Goal: Task Accomplishment & Management: Manage account settings

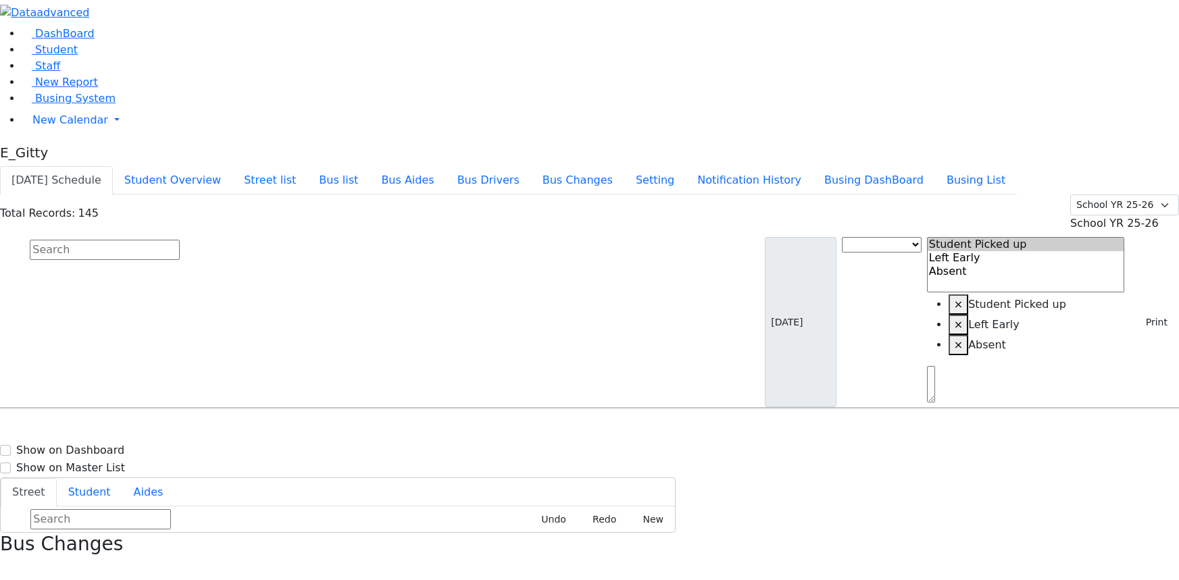
select select
click at [68, 56] on link "Student" at bounding box center [50, 49] width 56 height 13
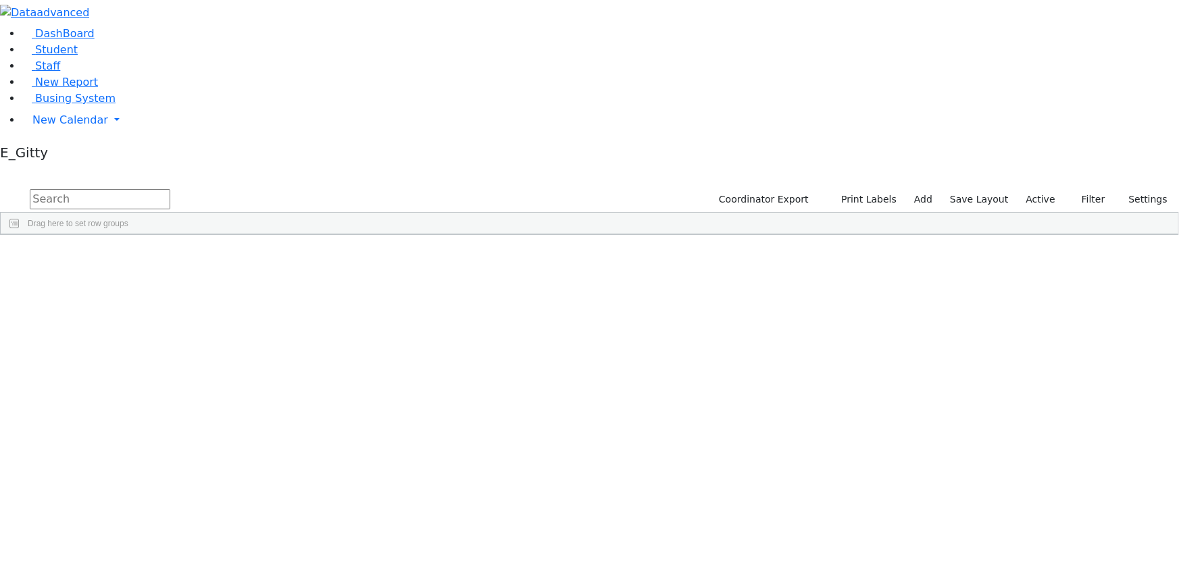
click at [170, 189] on input "text" at bounding box center [100, 199] width 141 height 20
type input "n"
click at [89, 105] on link "Busing System" at bounding box center [69, 98] width 94 height 13
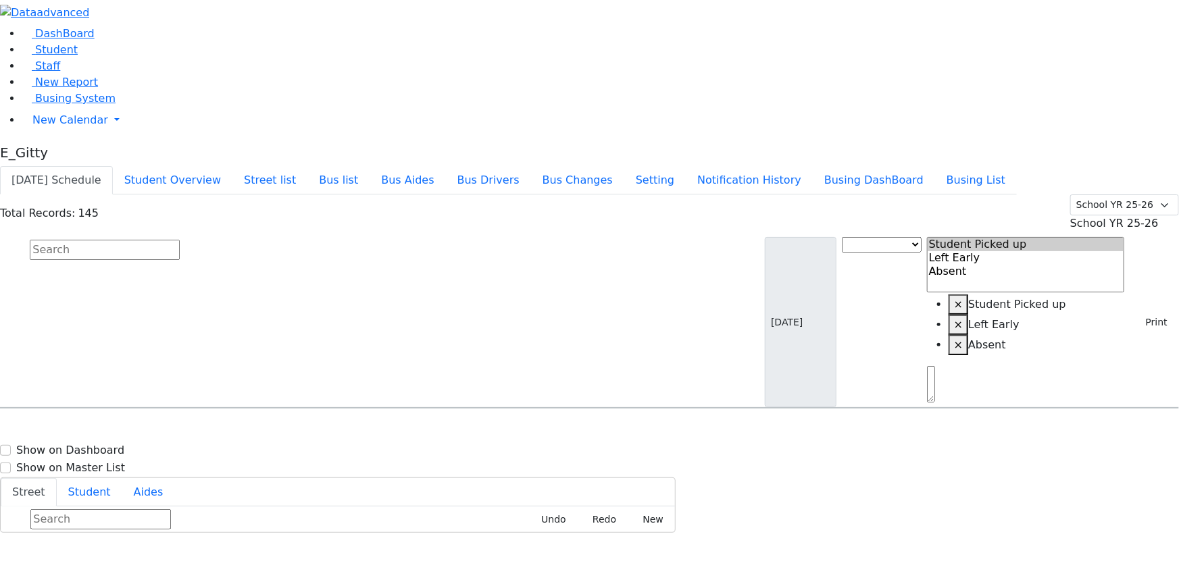
click at [180, 240] on input "text" at bounding box center [105, 250] width 150 height 20
click at [149, 408] on div "Student information" at bounding box center [79, 418] width 140 height 21
click at [180, 240] on input "text" at bounding box center [105, 250] width 150 height 20
type input "yehu"
click at [598, 496] on h6 "ER-11" at bounding box center [499, 502] width 300 height 13
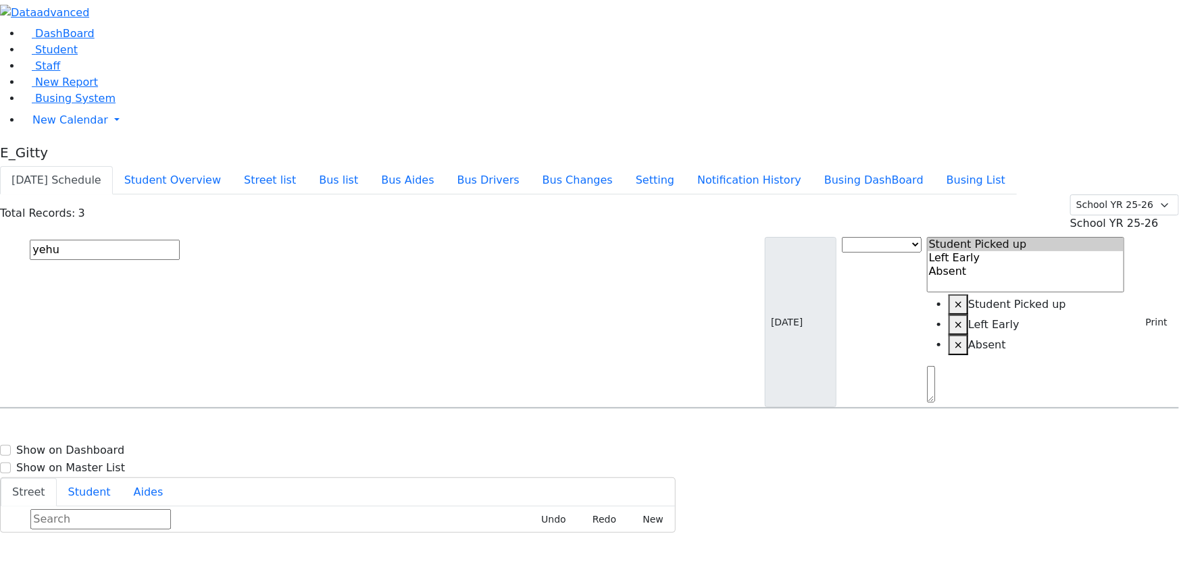
click at [598, 496] on h6 "ER-11" at bounding box center [499, 502] width 300 height 13
select select
drag, startPoint x: 592, startPoint y: 40, endPoint x: 630, endPoint y: 37, distance: 38.6
click at [597, 166] on div "[DATE] Schedule Student Overview Street list Bus list Bus Aides Bus Drivers Bus…" at bounding box center [589, 180] width 1179 height 28
click at [1, 567] on use "button" at bounding box center [1, 567] width 0 height 0
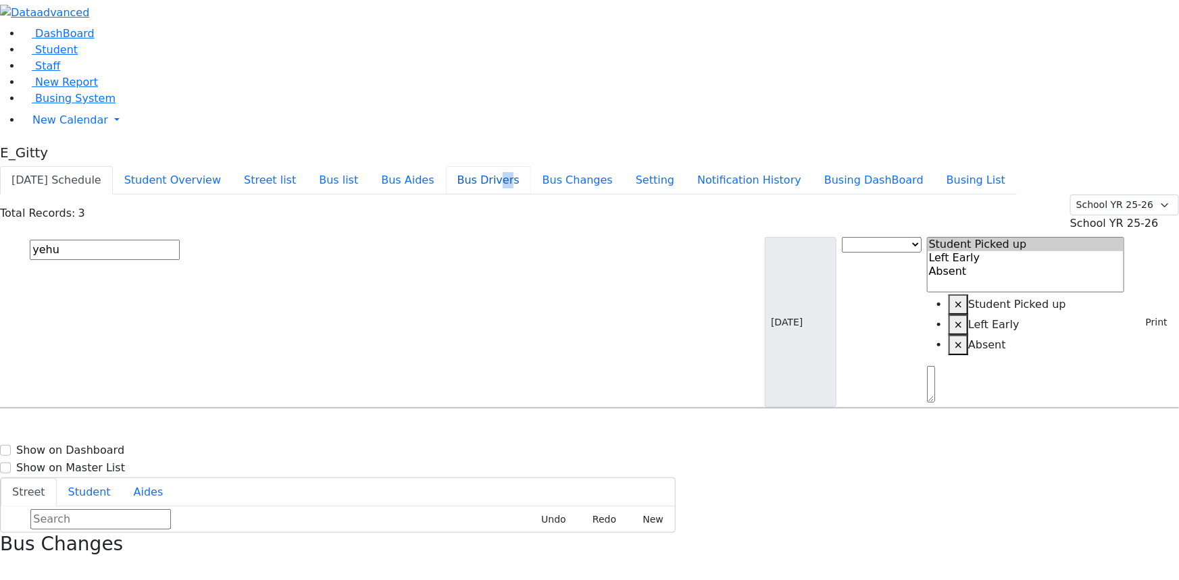
click at [531, 166] on button "Bus Drivers" at bounding box center [488, 180] width 85 height 28
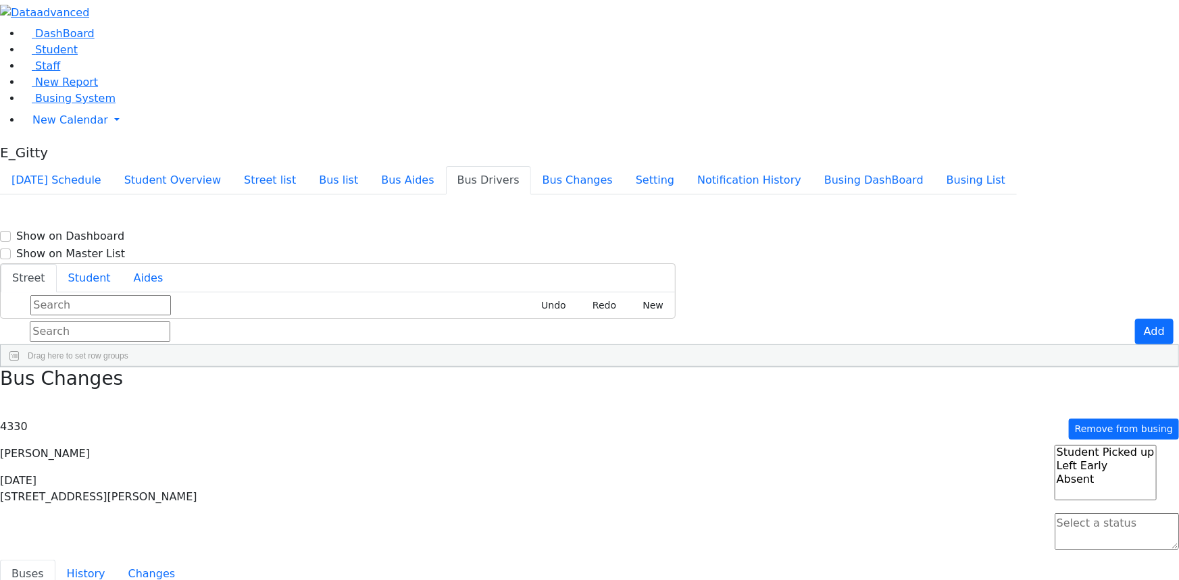
click at [615, 166] on li "Bus Changes" at bounding box center [577, 180] width 93 height 28
click at [445, 166] on button "Bus Aides" at bounding box center [408, 180] width 76 height 28
click at [113, 166] on button "[DATE] Schedule" at bounding box center [56, 180] width 113 height 28
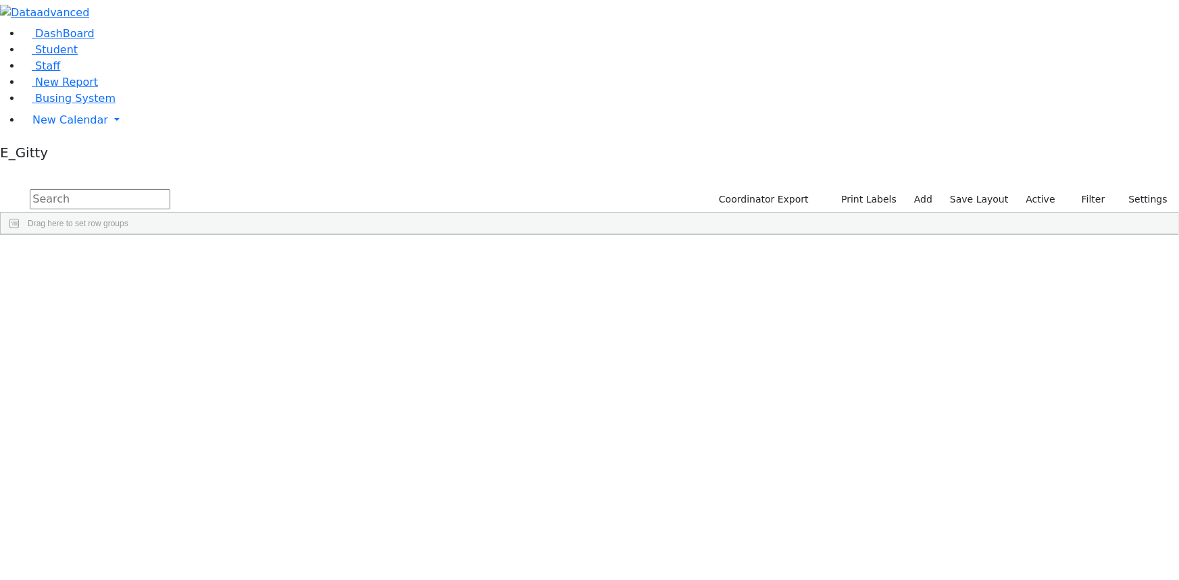
scroll to position [61, 0]
click at [170, 189] on input "text" at bounding box center [100, 199] width 141 height 20
click at [58, 105] on span "Busing System" at bounding box center [75, 98] width 80 height 13
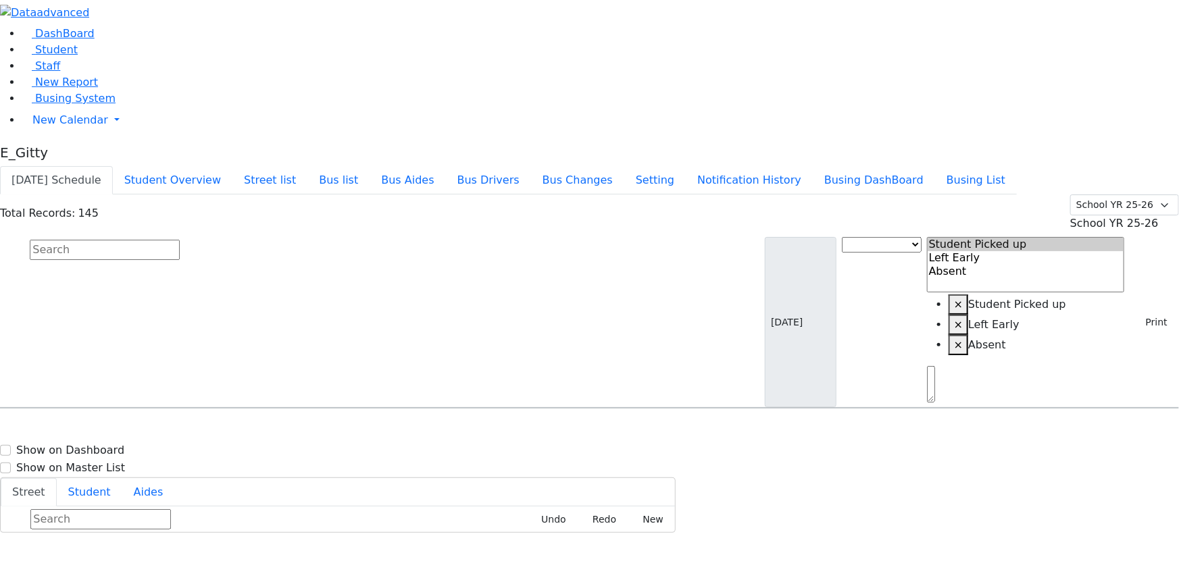
click at [180, 240] on input "text" at bounding box center [105, 250] width 150 height 20
type input "feke"
click at [335, 430] on div "143 Acres Rd. #301" at bounding box center [252, 447] width 168 height 34
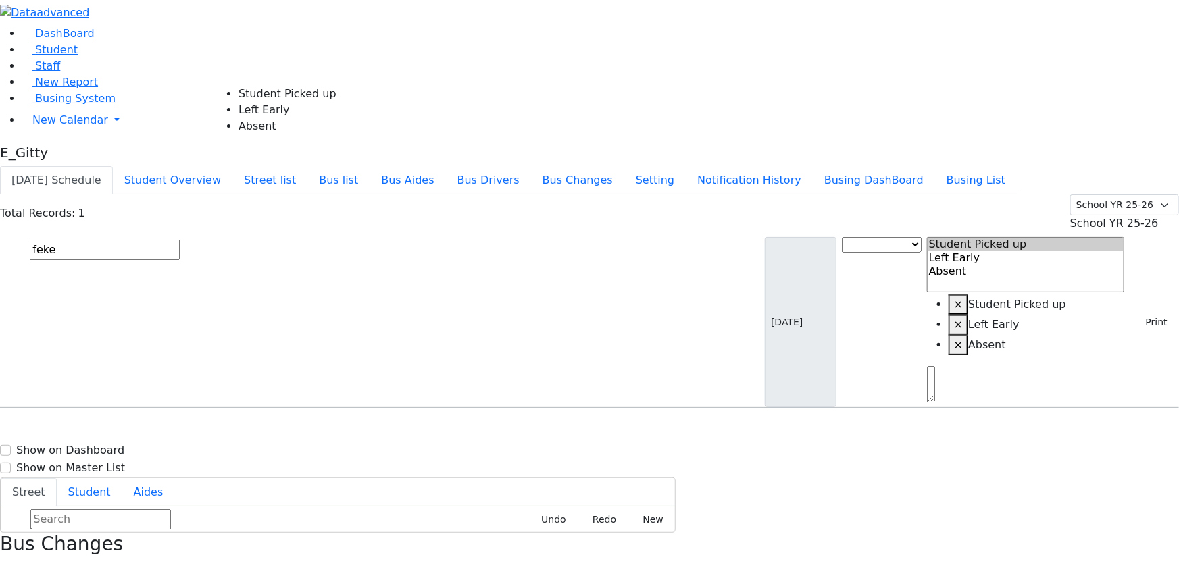
select select "1"
click at [180, 240] on input "text" at bounding box center [105, 250] width 150 height 20
type input "goldman"
click at [132, 480] on h6 "2/10/2010 8457828653" at bounding box center [70, 486] width 123 height 13
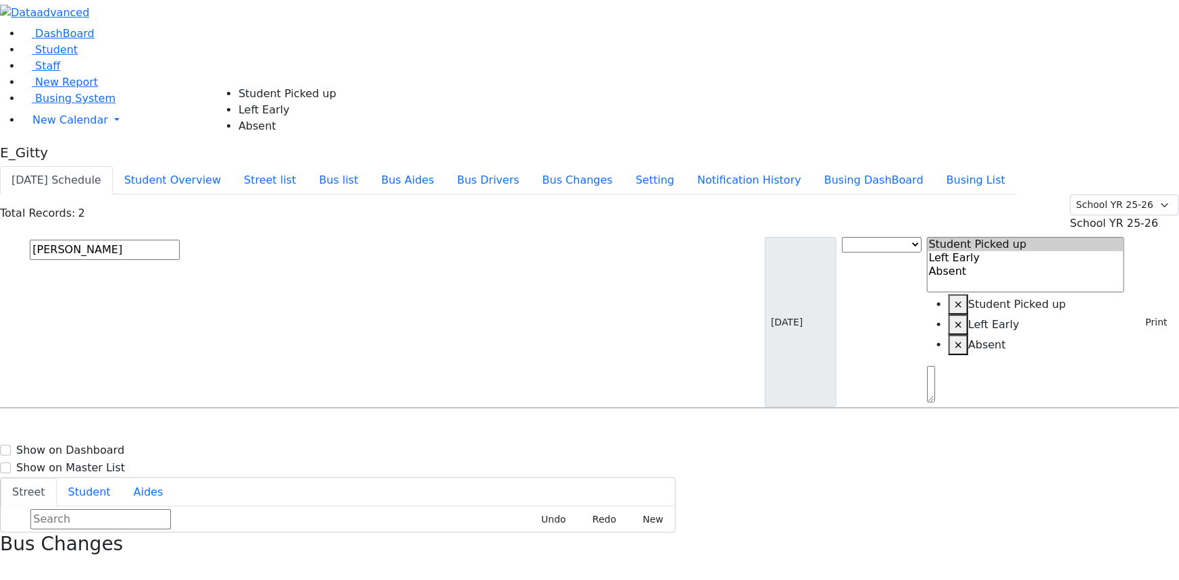
select select "1"
click at [180, 240] on input "text" at bounding box center [105, 250] width 150 height 20
type input "halb"
click at [503, 430] on div "KJ-7 13 Dinev Rd. #301 - 8457832423" at bounding box center [419, 447] width 168 height 34
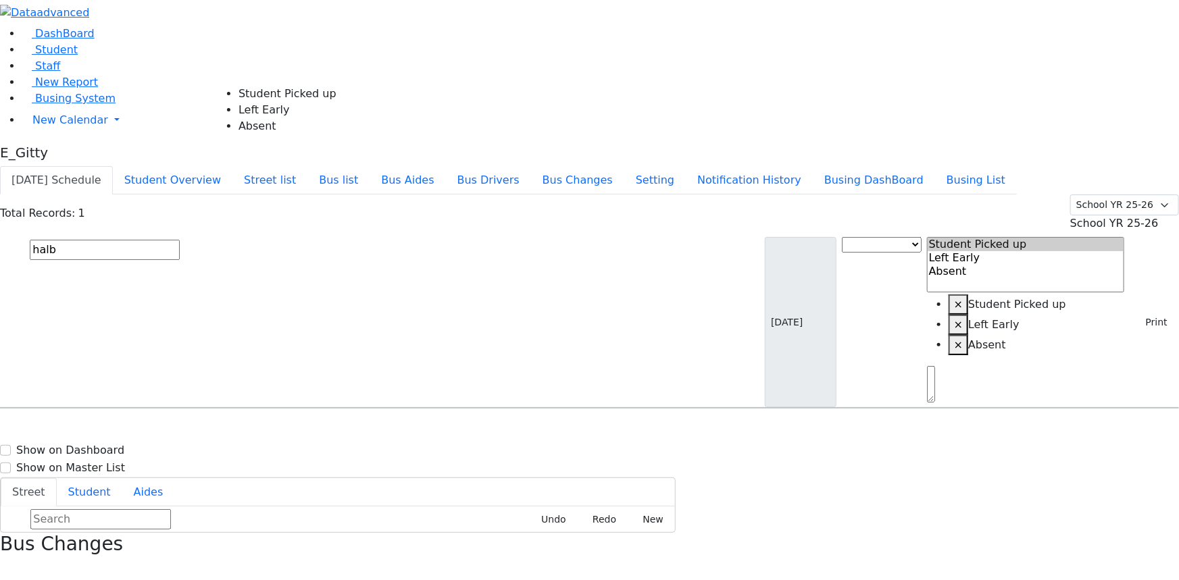
select select "1"
click at [180, 240] on input "text" at bounding box center [105, 250] width 150 height 20
type input "krau"
click at [503, 430] on div "KJ-6 2 Maglenitz St #401 -" at bounding box center [419, 447] width 168 height 34
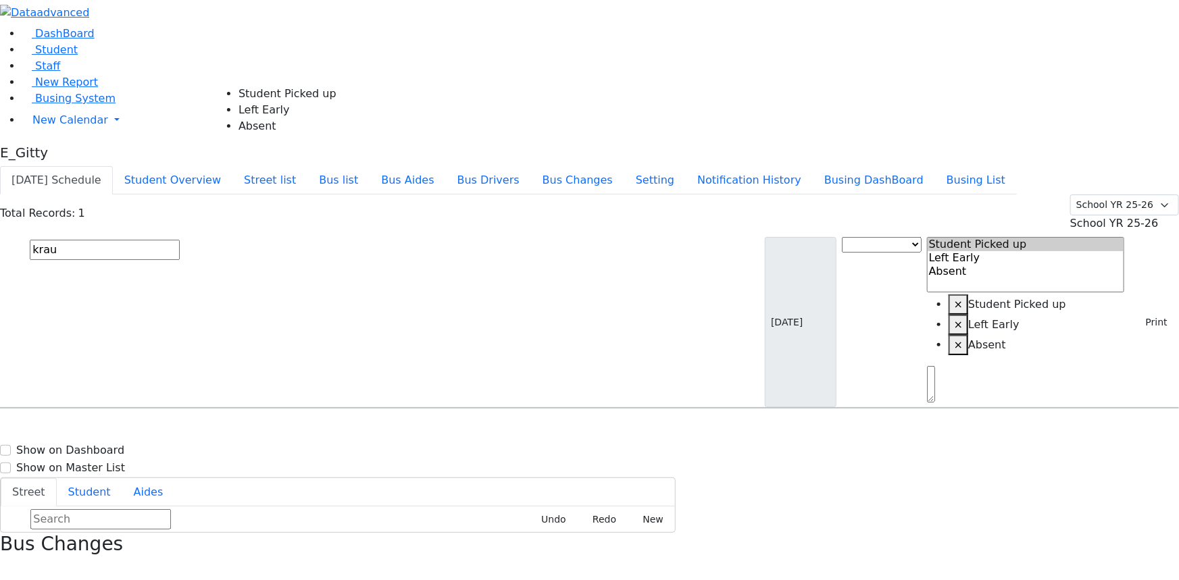
select select "1"
click at [180, 240] on input "text" at bounding box center [105, 250] width 150 height 20
type input "srugo"
click at [335, 430] on div "4 stropkov ct. #102" at bounding box center [252, 447] width 168 height 34
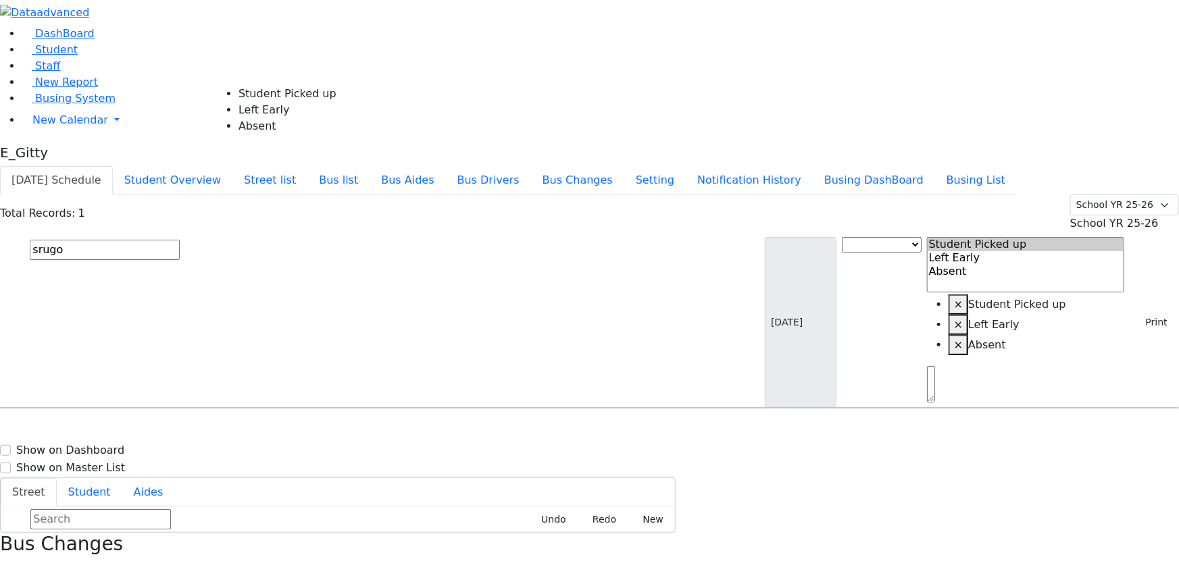
select select "1"
click at [180, 240] on input "text" at bounding box center [105, 250] width 150 height 20
type input "wer"
click at [108, 514] on h6 "8/4/2009 7183840820" at bounding box center [58, 520] width 99 height 13
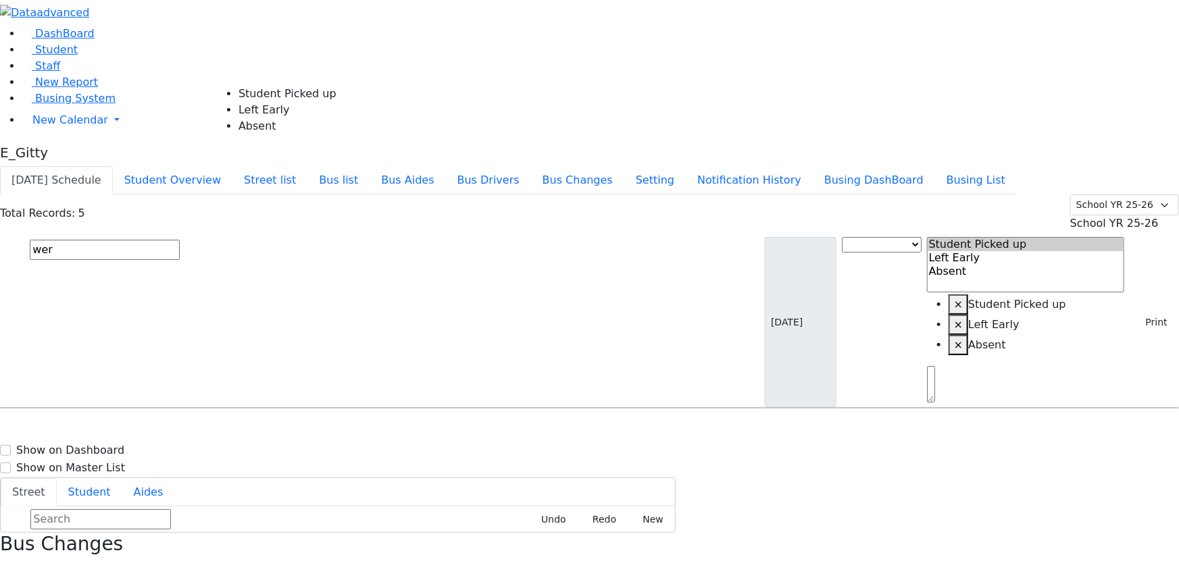
select select "1"
click at [180, 240] on input "text" at bounding box center [105, 250] width 150 height 20
type input "wer"
click at [108, 530] on h6 "Werzberger Jacob" at bounding box center [58, 536] width 99 height 13
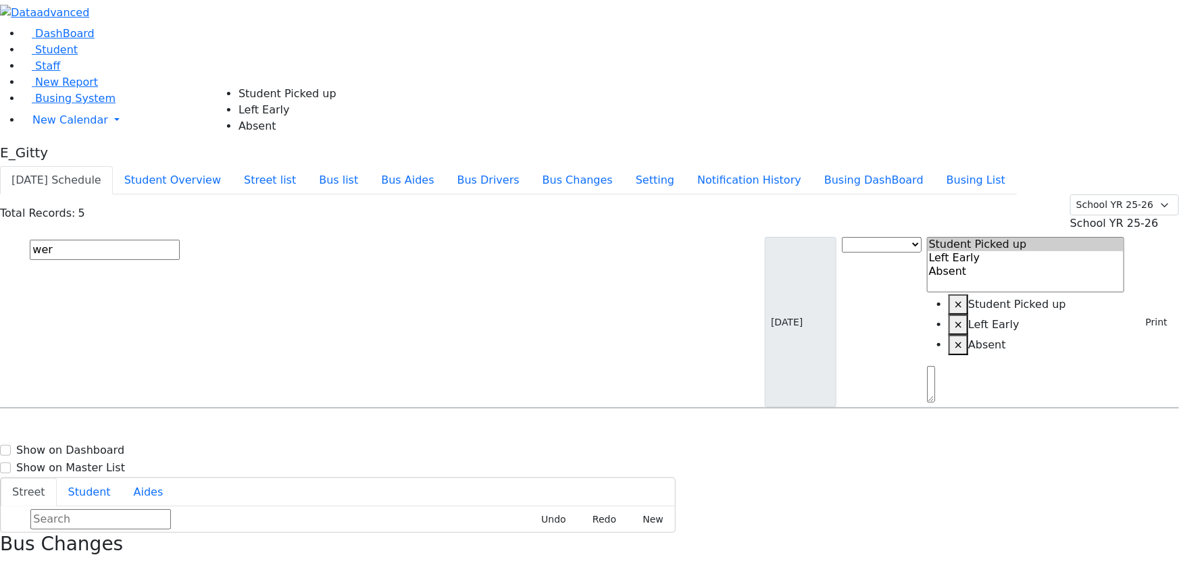
select select "1"
click at [180, 240] on input "text" at bounding box center [105, 250] width 150 height 20
type input "sil"
click at [108, 428] on h6 "Silber Esther" at bounding box center [58, 434] width 99 height 13
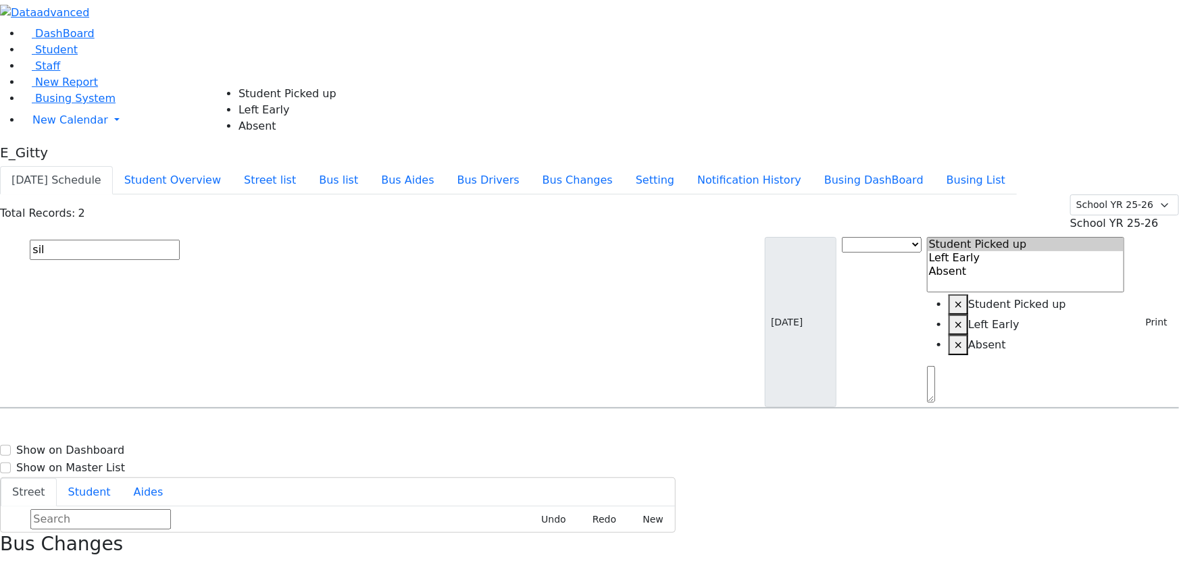
select select "3"
click at [213, 195] on div "Total Records: 145 Summer YR 25 School YR 25-26 Summer YR 25 School YR 24-25 Su…" at bounding box center [589, 302] width 1179 height 214
click at [223, 166] on div "Today's Schedule Student Overview Street list Bus list Bus Aides Bus Drivers Bu…" at bounding box center [589, 180] width 1179 height 28
click at [61, 56] on link "Student" at bounding box center [50, 49] width 56 height 13
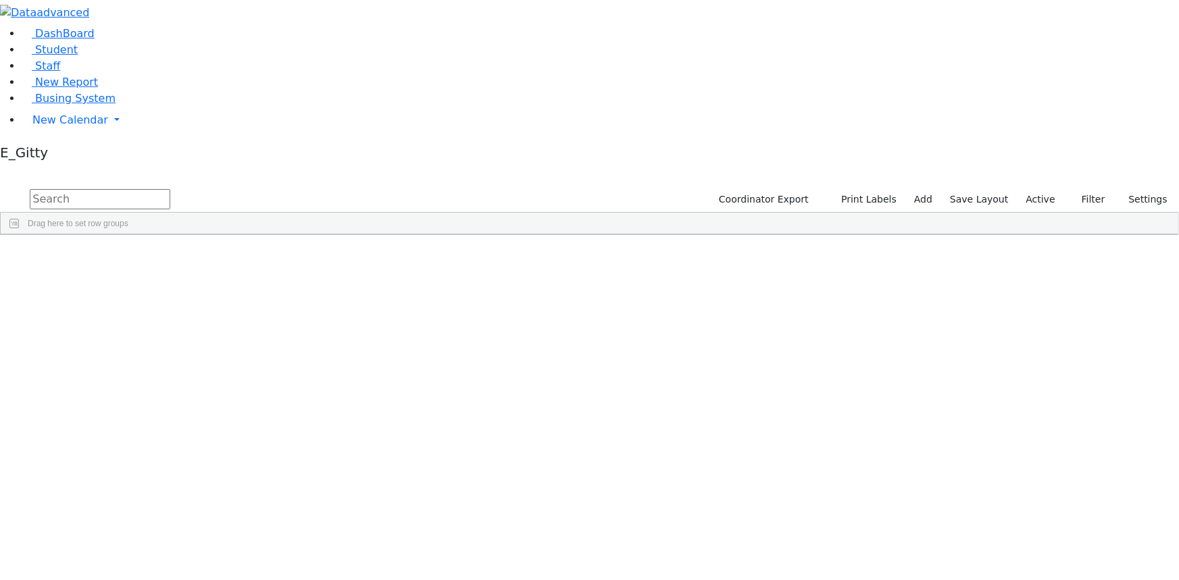
click at [170, 189] on input "text" at bounding box center [100, 199] width 141 height 20
type input "yehu"
click at [70, 105] on span "Busing System" at bounding box center [75, 98] width 80 height 13
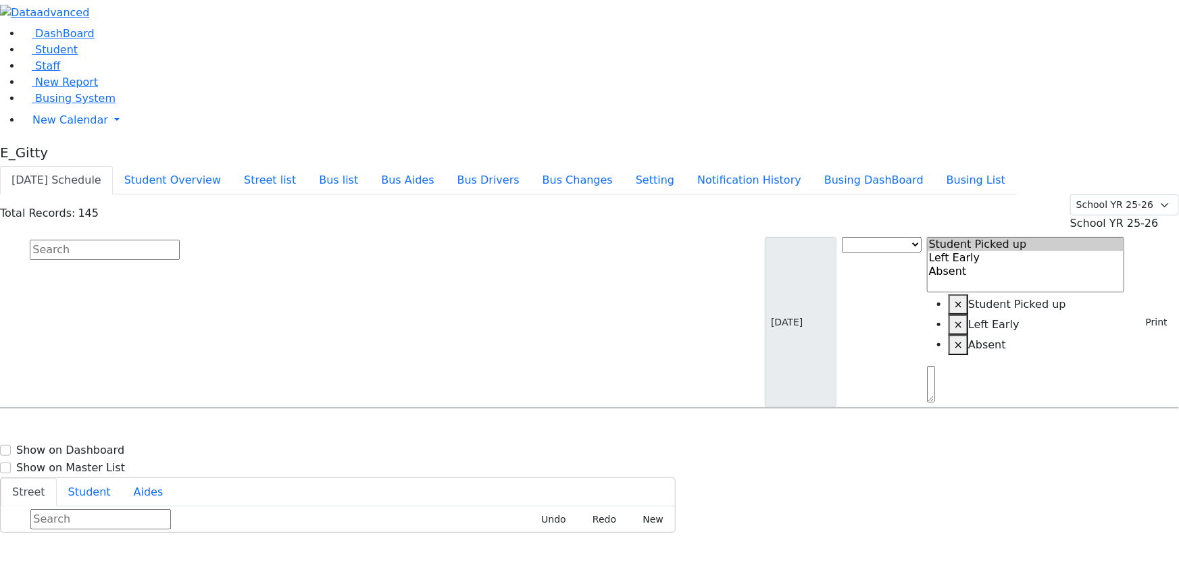
click at [113, 166] on button "[DATE] Schedule" at bounding box center [56, 180] width 113 height 28
click at [180, 240] on input "text" at bounding box center [105, 250] width 150 height 20
type input "low"
click at [761, 428] on div "ER-11 [STREET_ADDRESS][PERSON_NAME] - [PHONE_NUMBER]" at bounding box center [666, 446] width 300 height 36
select select
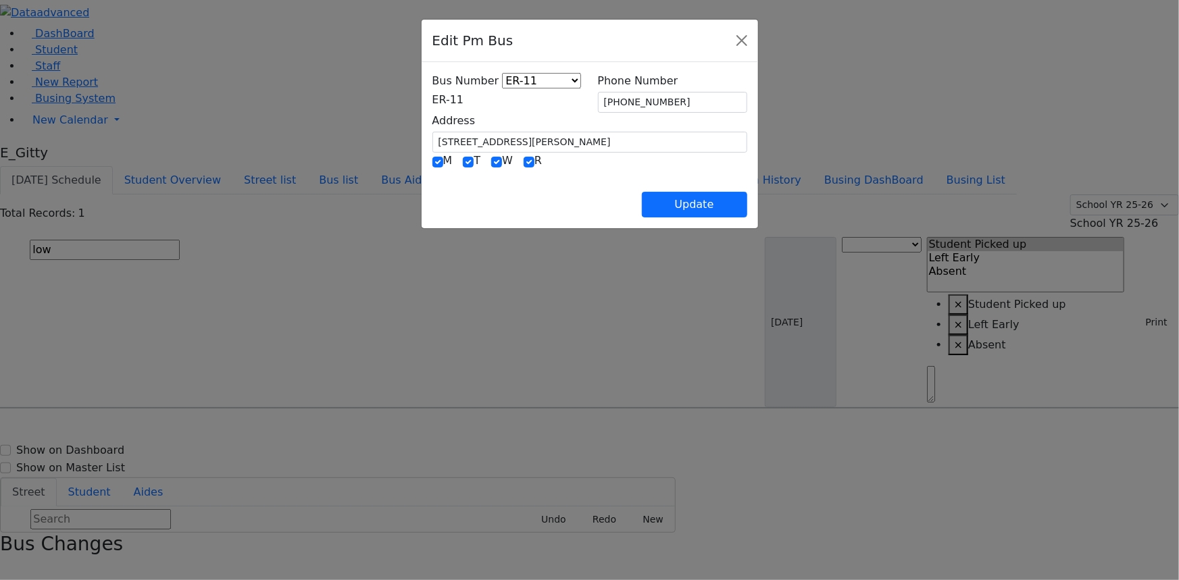
click at [432, 89] on label "Bus Number" at bounding box center [465, 81] width 67 height 16
click at [422, 59] on div "Edit Pm Bus" at bounding box center [590, 41] width 336 height 43
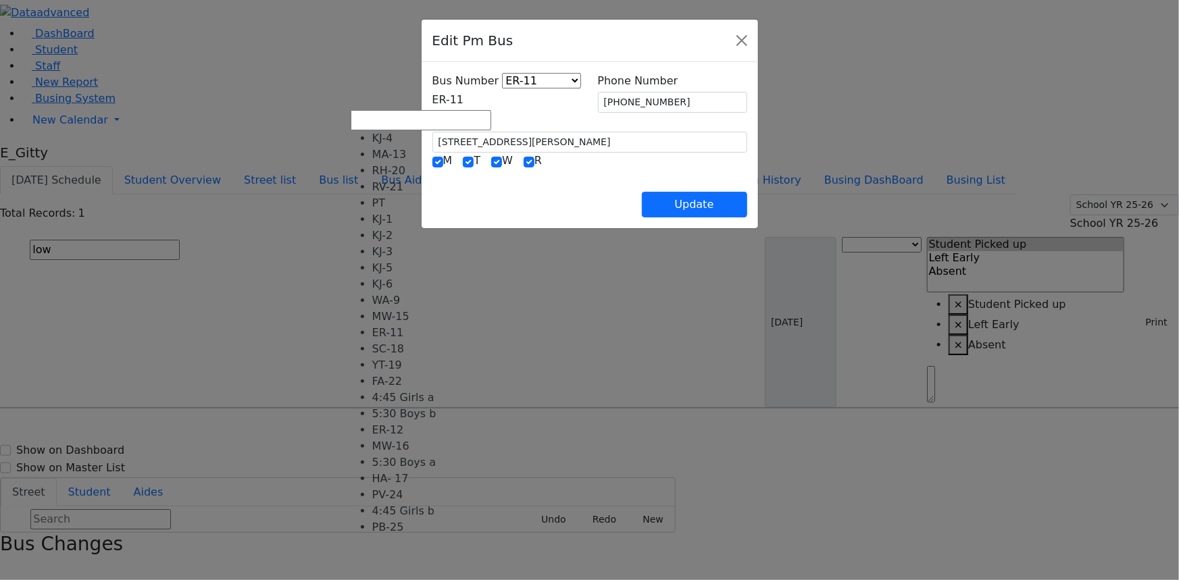
click at [432, 100] on span "ER-11" at bounding box center [448, 99] width 32 height 13
select select "439"
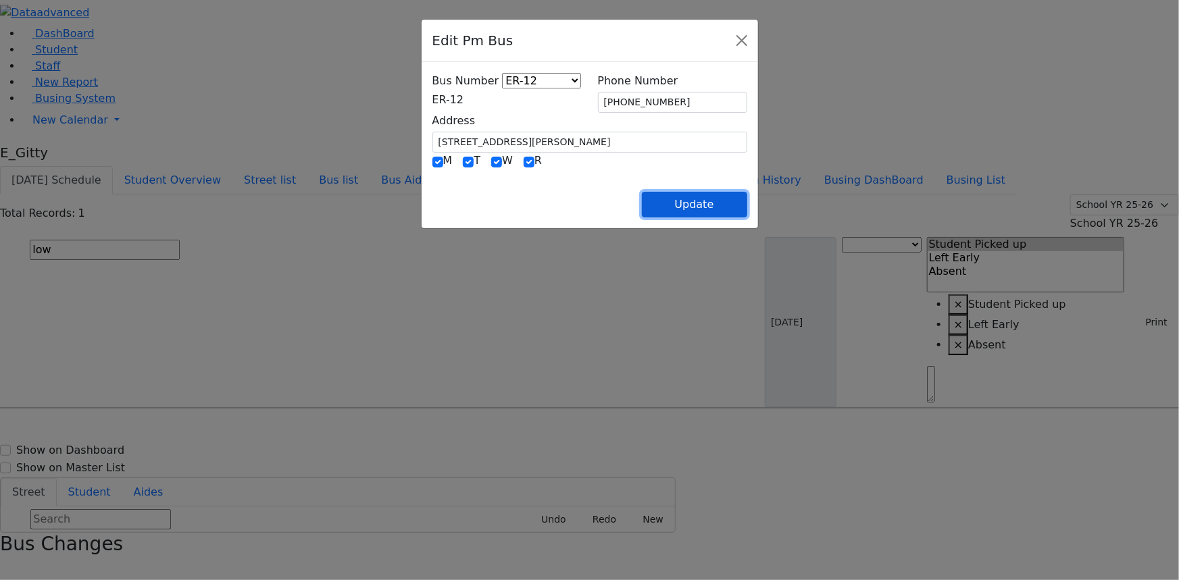
click at [747, 211] on button "Update" at bounding box center [694, 205] width 105 height 26
select select
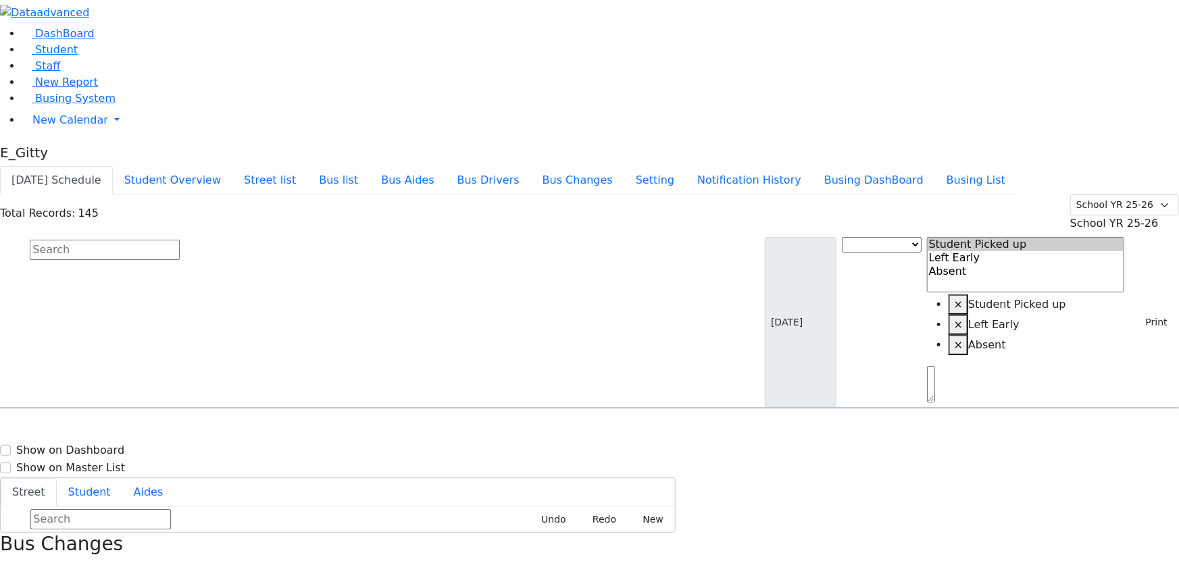
scroll to position [4453, 0]
select select "1"
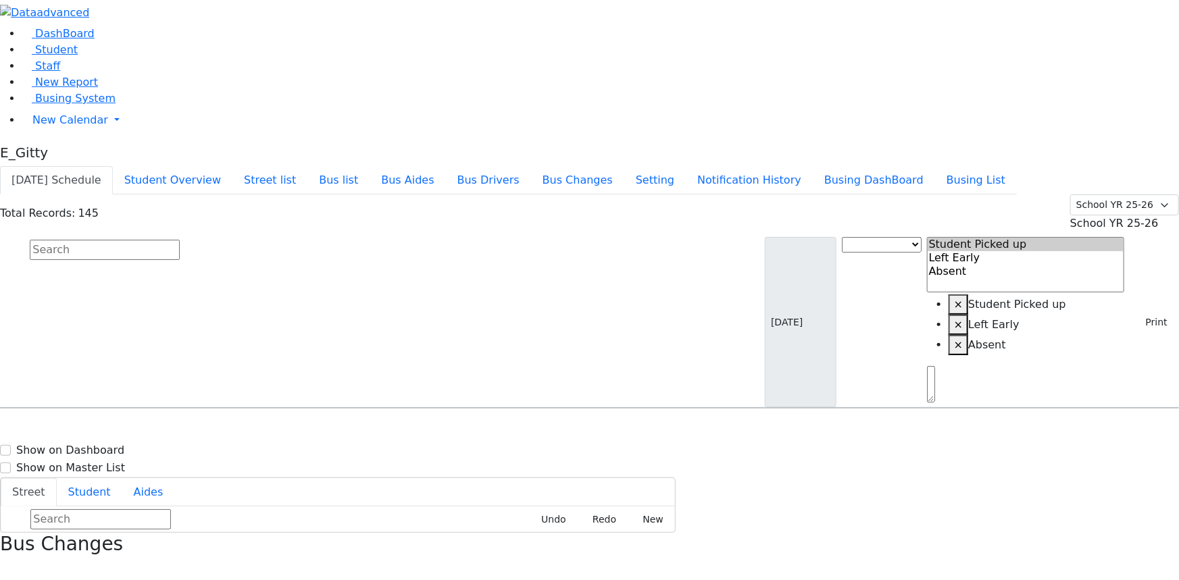
select select "1"
click at [180, 240] on input "text" at bounding box center [105, 250] width 150 height 20
type input "tovy"
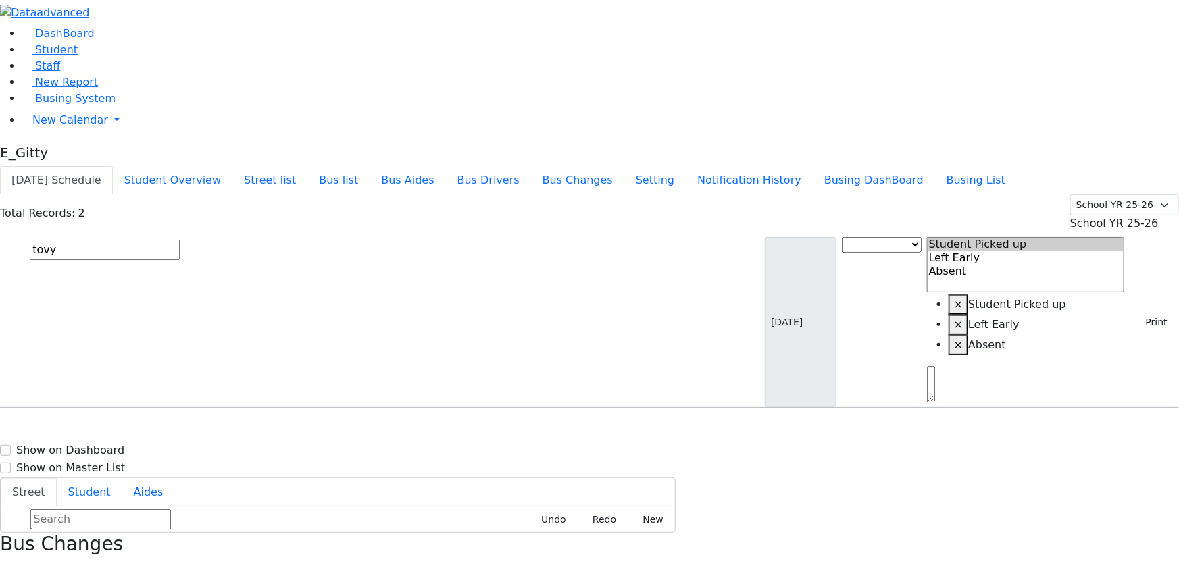
click at [335, 463] on div "52 Tora Road." at bounding box center [252, 480] width 168 height 34
select select "3"
click at [168, 430] on div "Aker Leah 4/9/2012 8457823917" at bounding box center [84, 447] width 167 height 34
select select
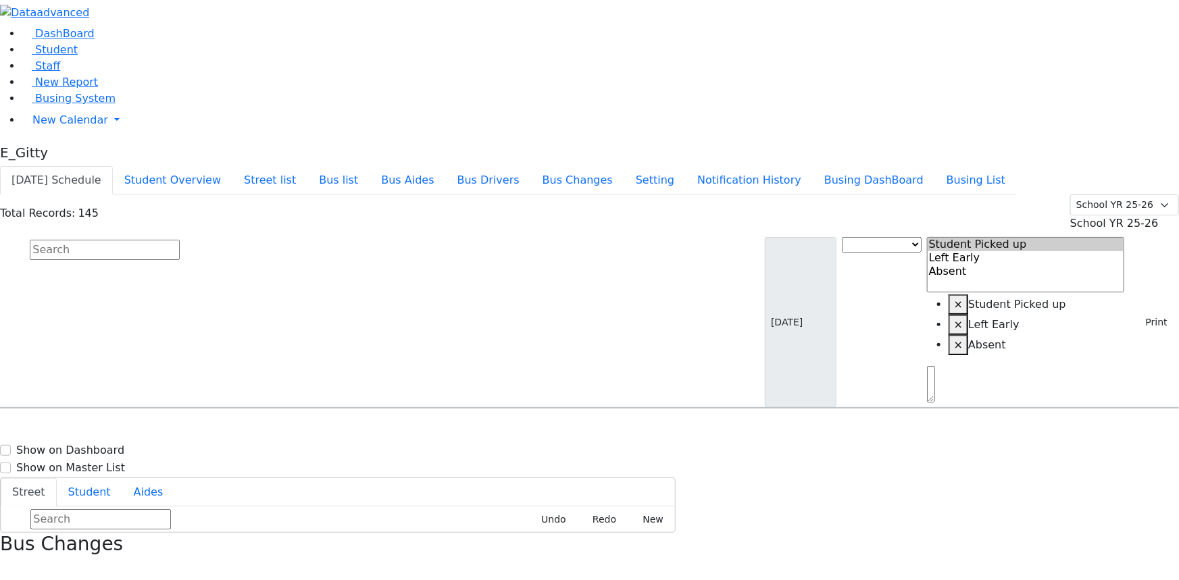
click at [1148, 533] on div "Bus Changes" at bounding box center [589, 556] width 1179 height 46
click at [8, 567] on icon "button" at bounding box center [4, 570] width 7 height 7
select select "1"
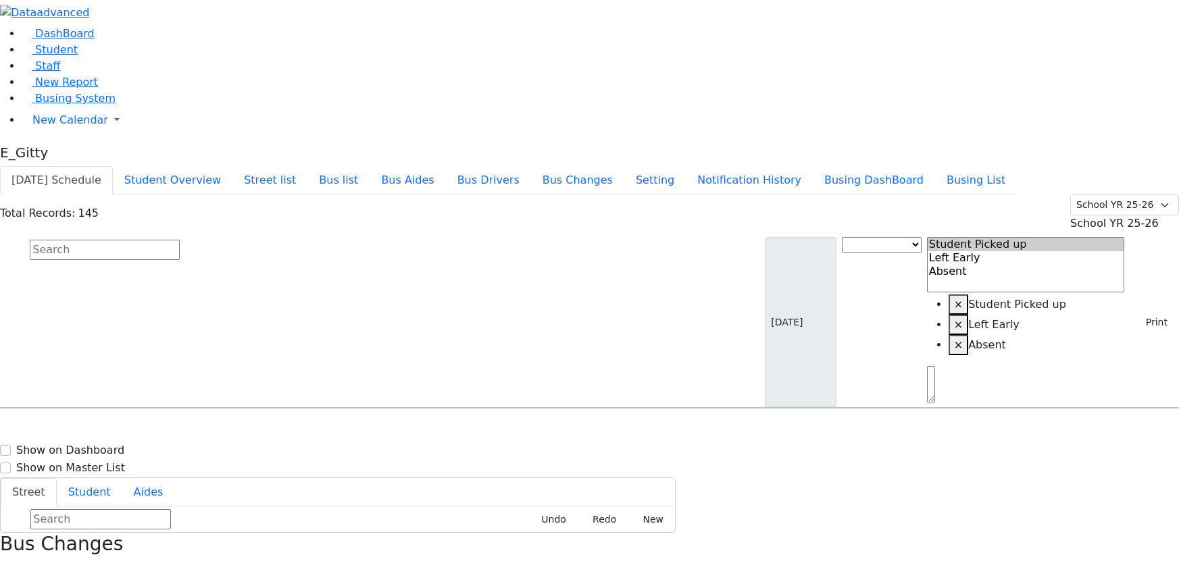
select select
drag, startPoint x: 295, startPoint y: 91, endPoint x: 297, endPoint y: 116, distance: 25.1
click at [180, 240] on input "text" at bounding box center [105, 250] width 150 height 20
type input "tov"
click at [335, 463] on div "[STREET_ADDRESS][MEDICAL_DATA]." at bounding box center [252, 480] width 168 height 34
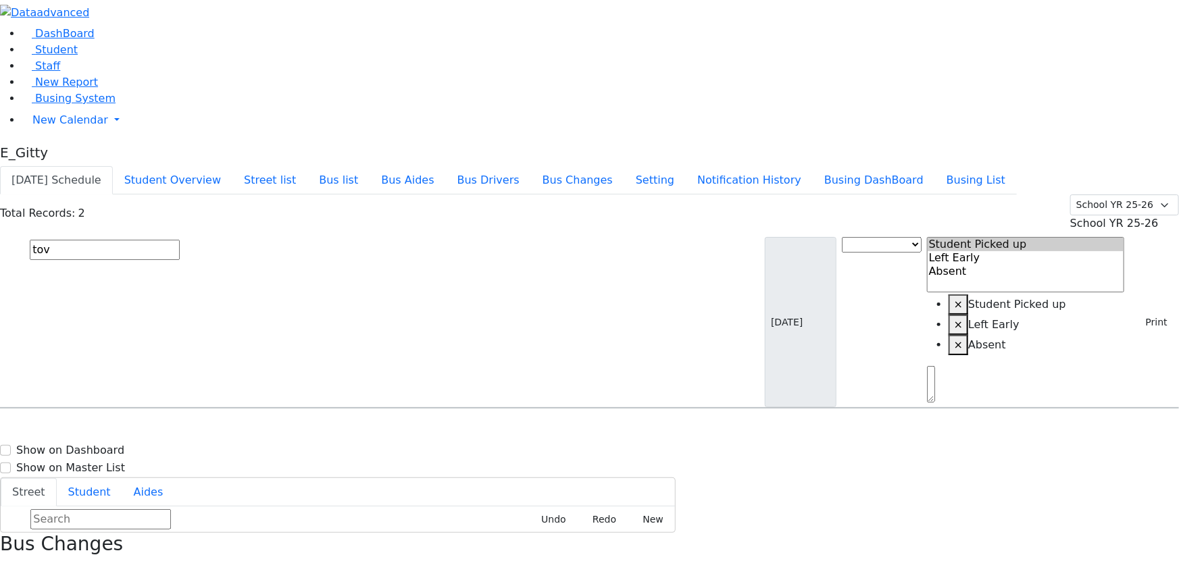
select select
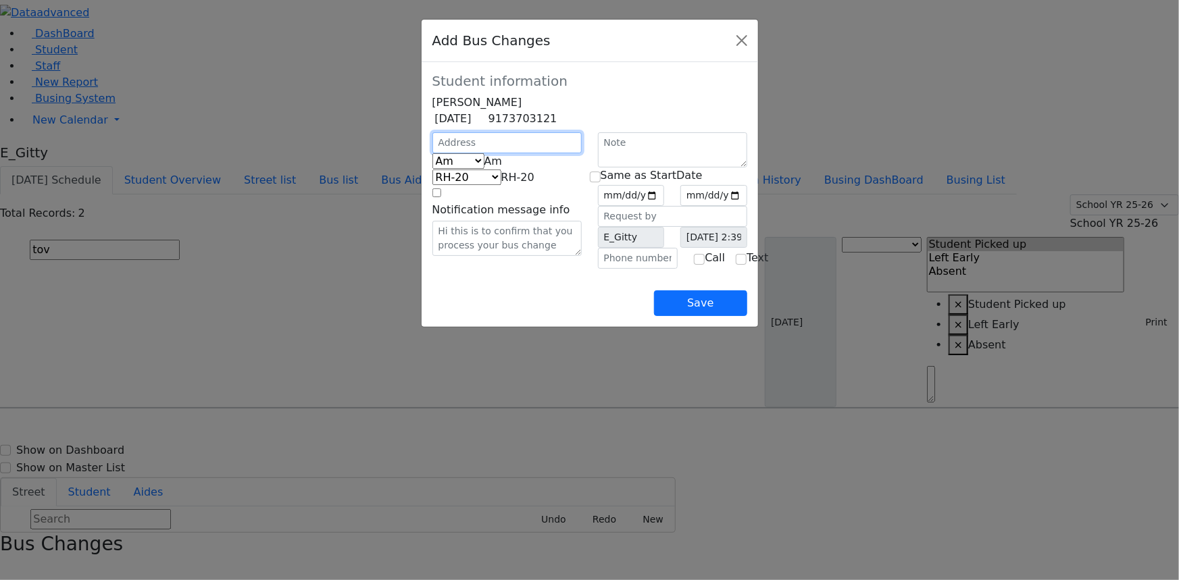
click at [464, 153] on input "text" at bounding box center [506, 142] width 149 height 21
type input "[STREET_ADDRESS]"
select select "393"
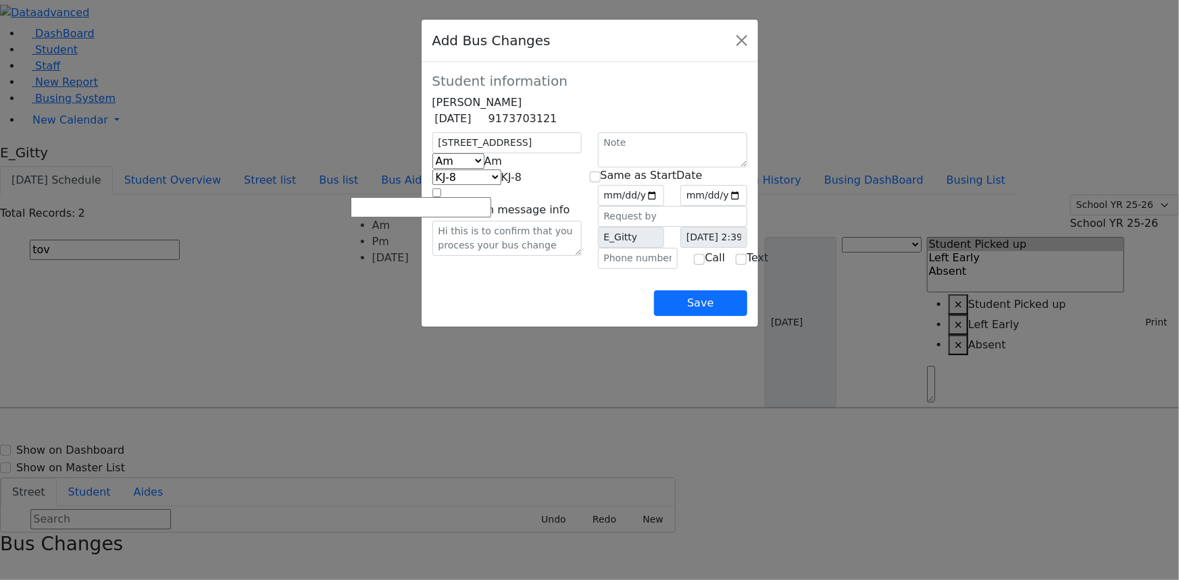
click at [502, 168] on span at bounding box center [502, 161] width 0 height 13
select select "2"
select select "399"
click at [630, 206] on input "date" at bounding box center [631, 195] width 67 height 21
click at [601, 182] on input "checkbox" at bounding box center [595, 177] width 11 height 11
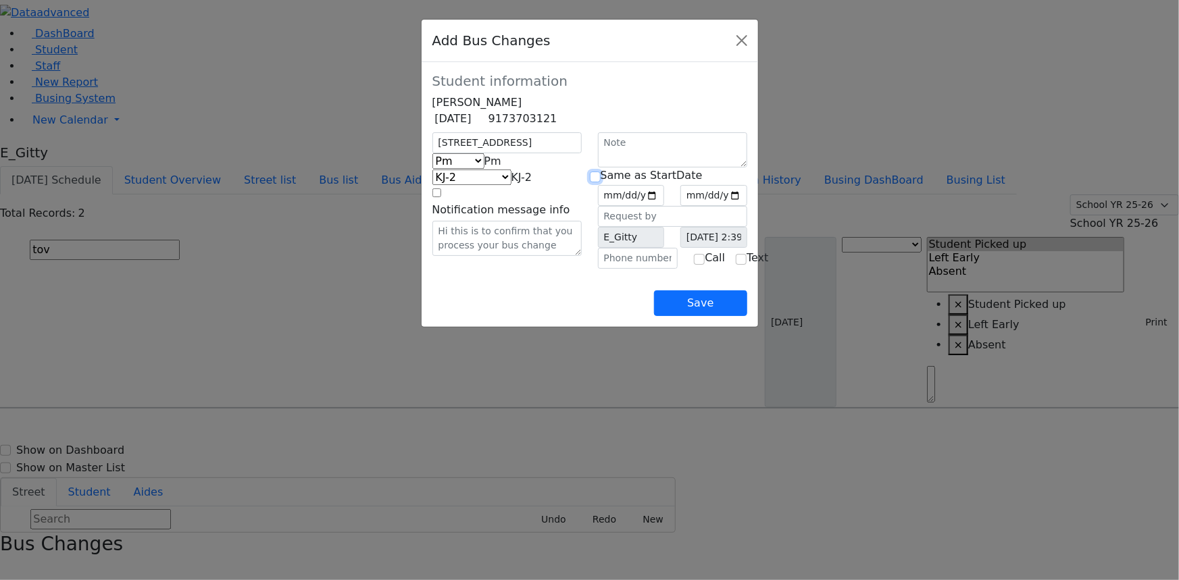
checkbox input "true"
click at [665, 206] on input "date" at bounding box center [631, 195] width 67 height 21
type input "2025-09-29"
click at [594, 182] on input "checkbox" at bounding box center [595, 177] width 11 height 11
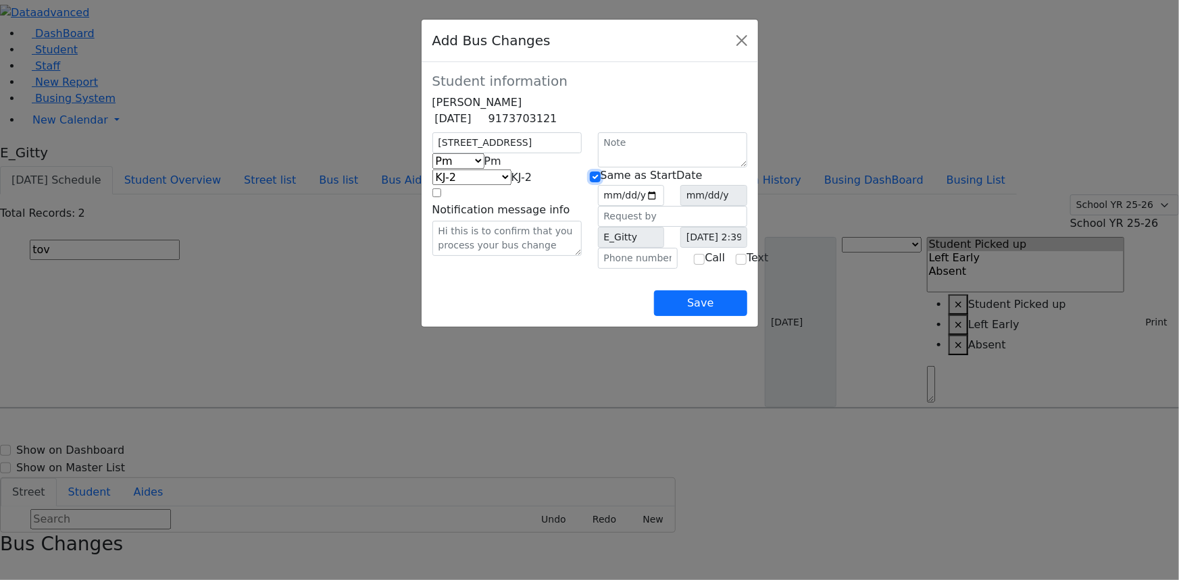
checkbox input "false"
click at [600, 182] on input "checkbox" at bounding box center [595, 177] width 11 height 11
checkbox input "true"
type input "2025-09-29"
click at [746, 316] on button "Save" at bounding box center [700, 303] width 93 height 26
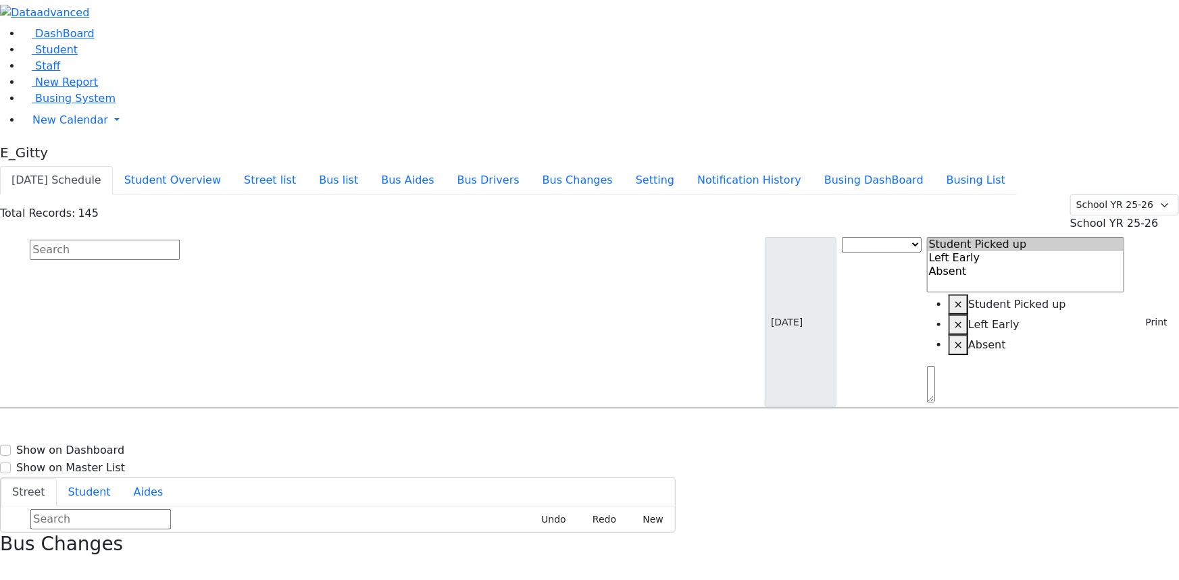
click at [8, 567] on icon "button" at bounding box center [4, 570] width 7 height 7
click at [1132, 312] on button "Print" at bounding box center [1152, 322] width 44 height 21
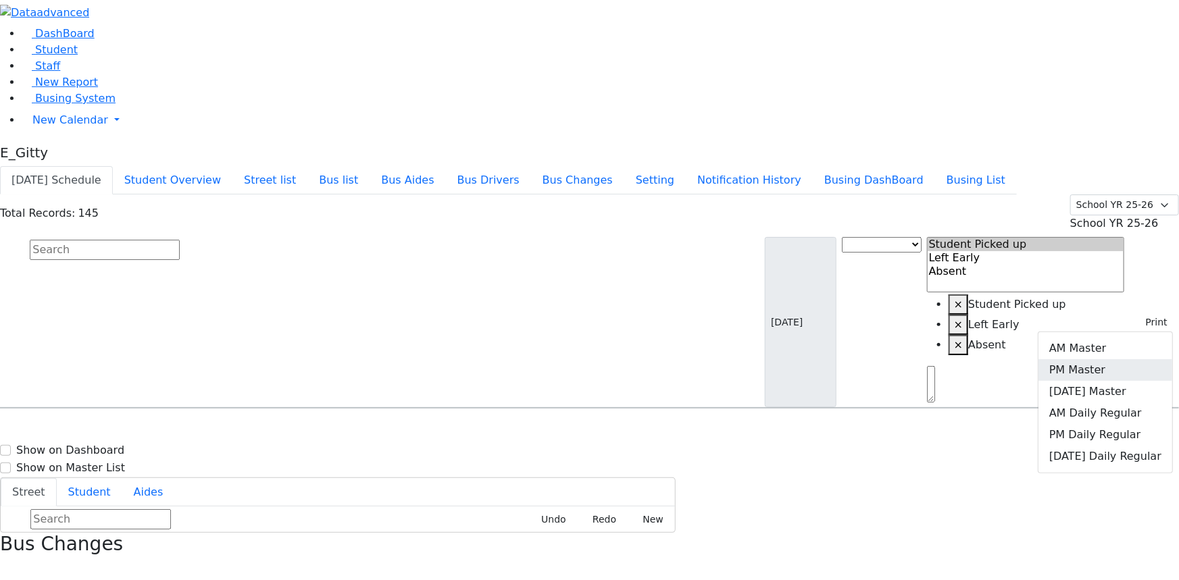
click at [1121, 359] on link "PM Master" at bounding box center [1105, 370] width 134 height 22
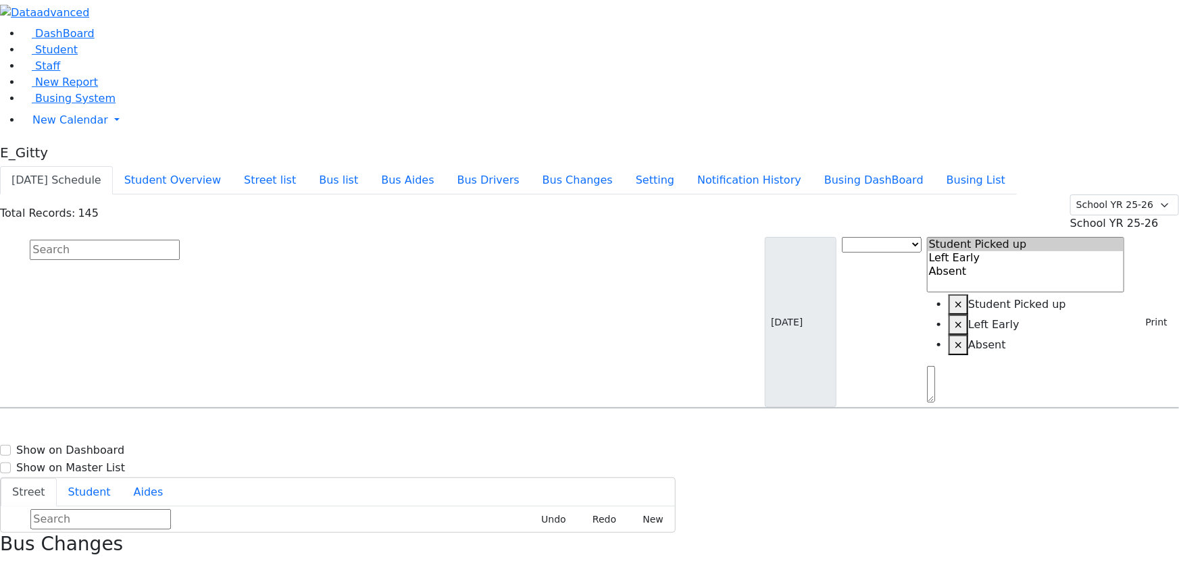
scroll to position [1596, 0]
click at [1141, 312] on button "Print" at bounding box center [1152, 322] width 44 height 21
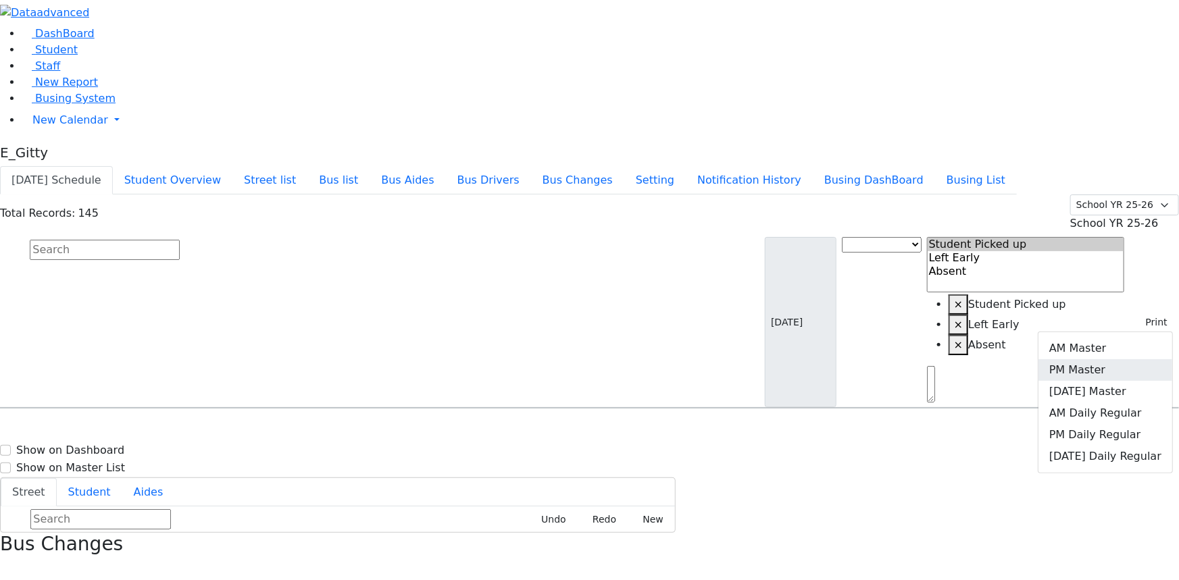
click at [1128, 359] on link "PM Master" at bounding box center [1105, 370] width 134 height 22
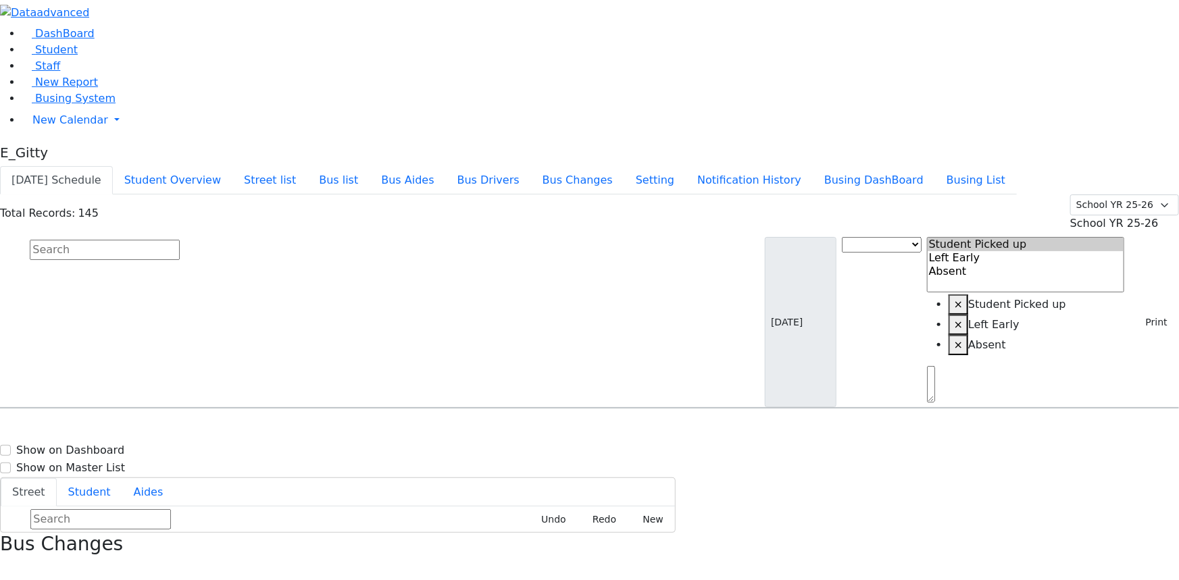
scroll to position [0, 0]
click at [59, 56] on span "Student" at bounding box center [56, 49] width 43 height 13
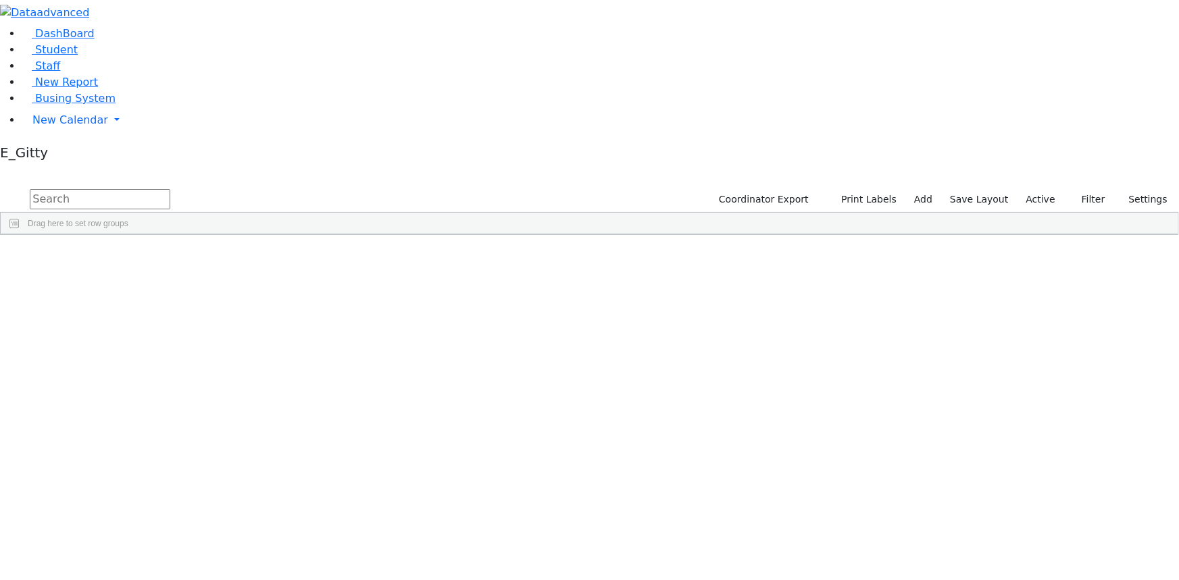
click at [170, 189] on input "text" at bounding box center [100, 199] width 141 height 20
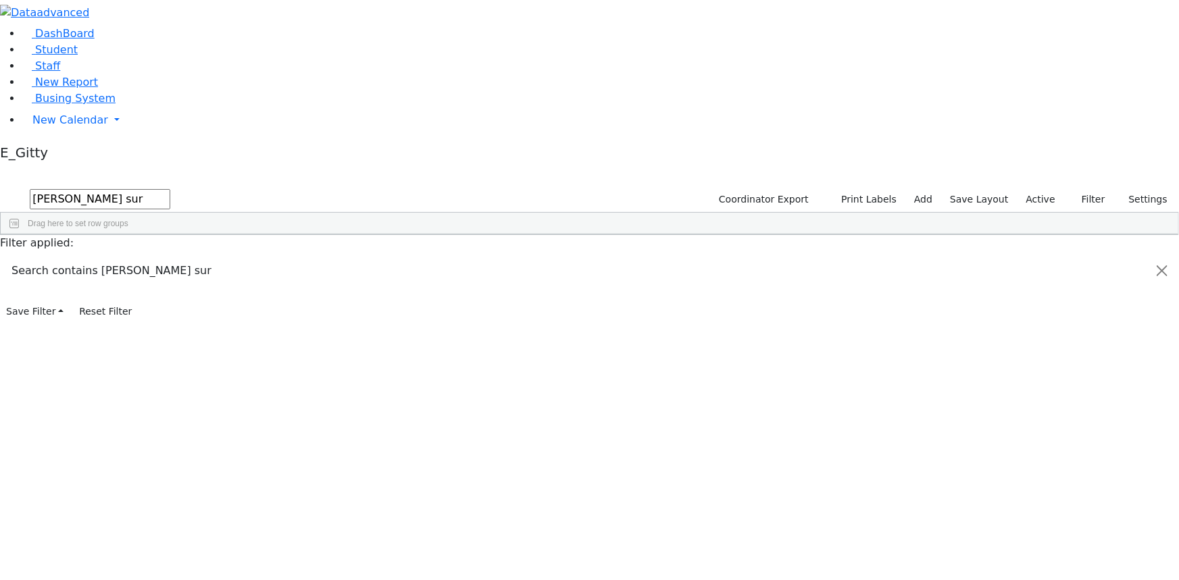
type input "chaya sur"
click at [42, 72] on span "Staff" at bounding box center [47, 65] width 25 height 13
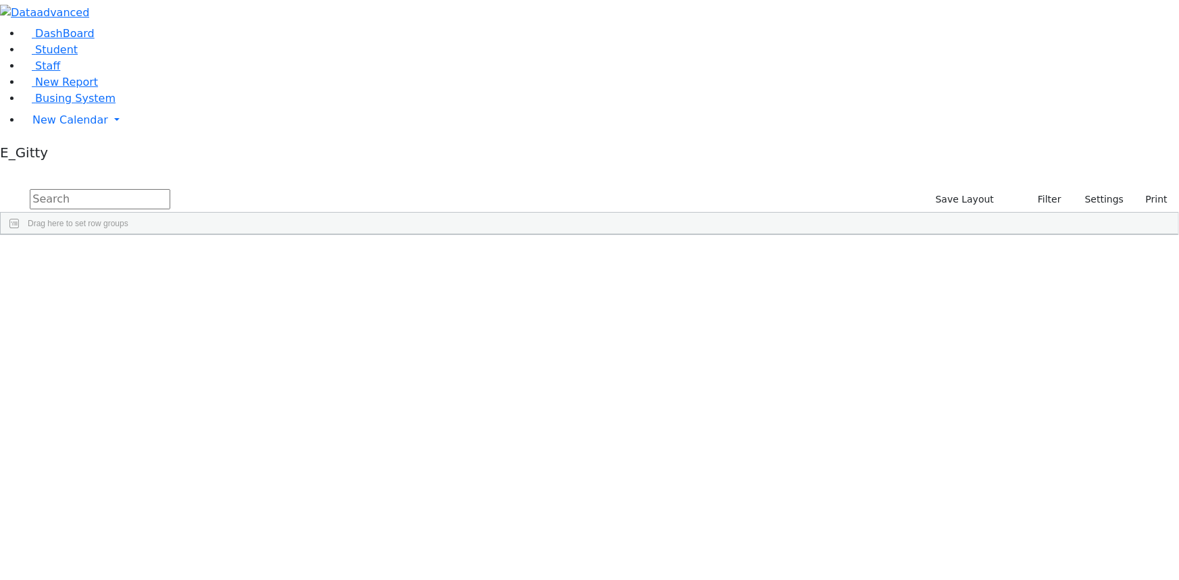
click at [170, 189] on input "text" at bounding box center [100, 199] width 141 height 20
click at [170, 189] on input "schm" at bounding box center [100, 199] width 141 height 20
type input "s"
click at [170, 189] on input "text" at bounding box center [100, 199] width 141 height 20
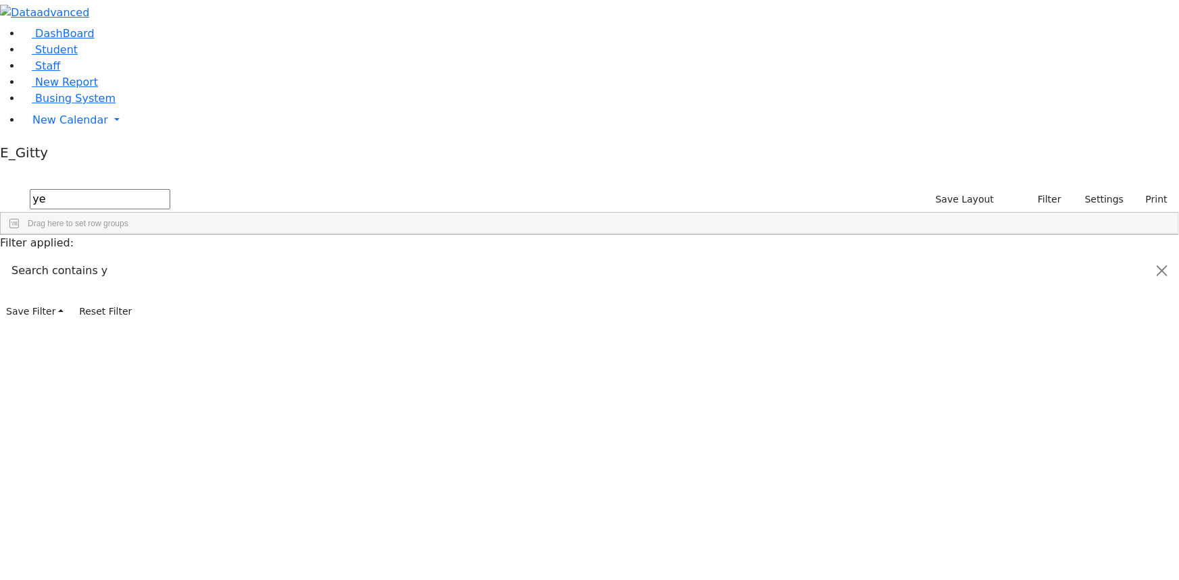
scroll to position [0, 0]
type input "yehuda"
click at [74, 56] on link "Student" at bounding box center [50, 49] width 56 height 13
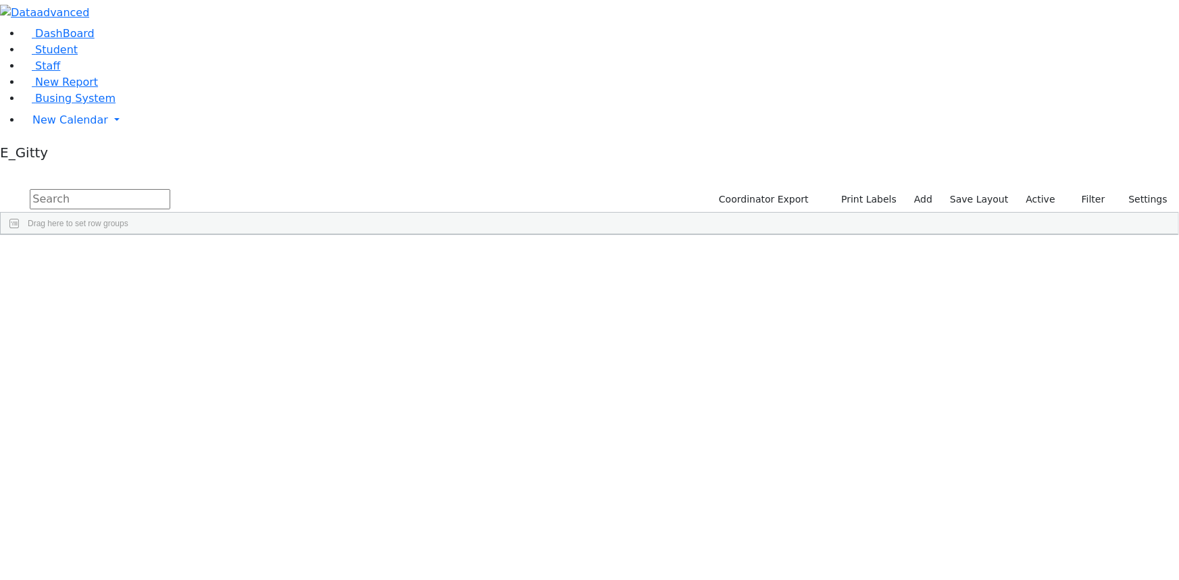
click at [170, 189] on input "text" at bounding box center [100, 199] width 141 height 20
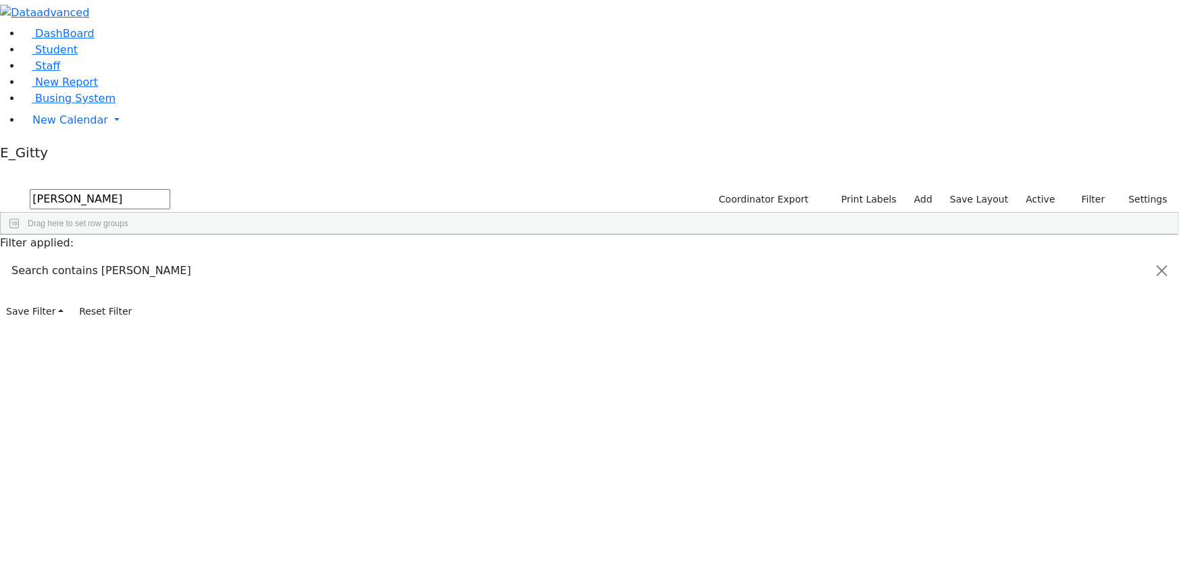
click at [170, 189] on input "yehuda lo" at bounding box center [100, 199] width 141 height 20
type input "y"
click at [170, 189] on input "[PERSON_NAME]" at bounding box center [100, 199] width 141 height 20
type input "Y"
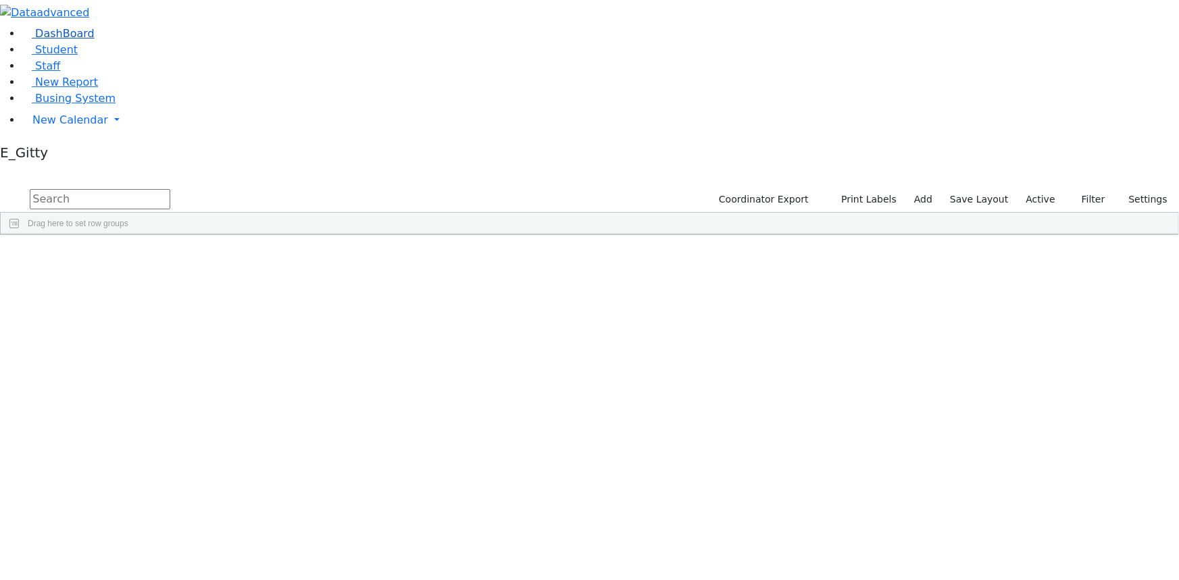
click at [51, 40] on link "DashBoard" at bounding box center [58, 33] width 73 height 13
click at [53, 56] on span "Student" at bounding box center [56, 49] width 43 height 13
click at [170, 189] on input "text" at bounding box center [100, 199] width 141 height 20
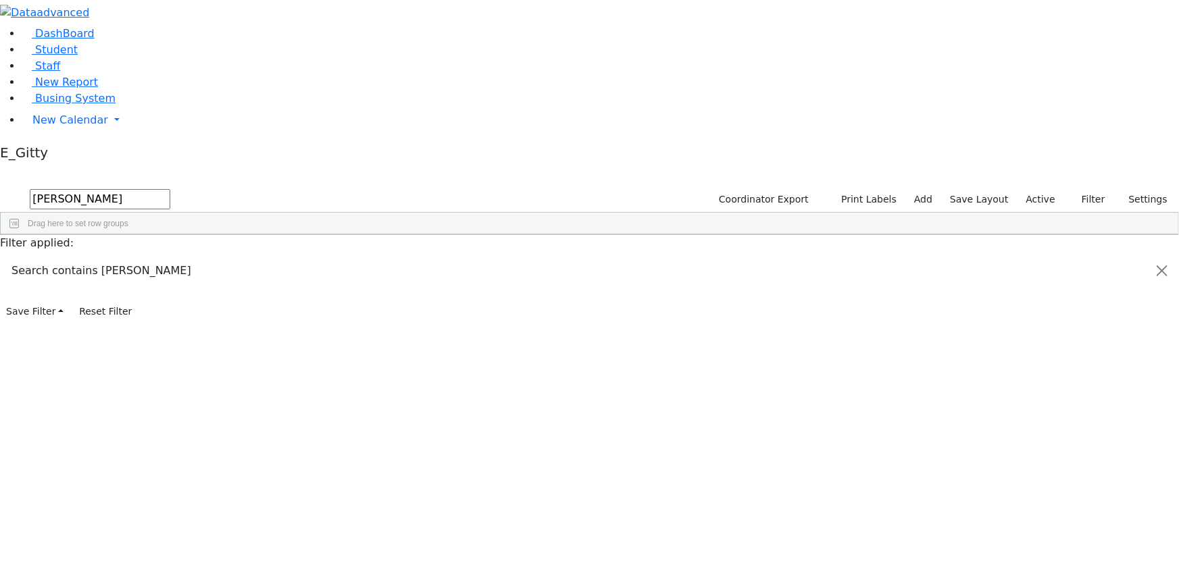
click at [228, 293] on div "[PERSON_NAME]" at bounding box center [189, 302] width 76 height 18
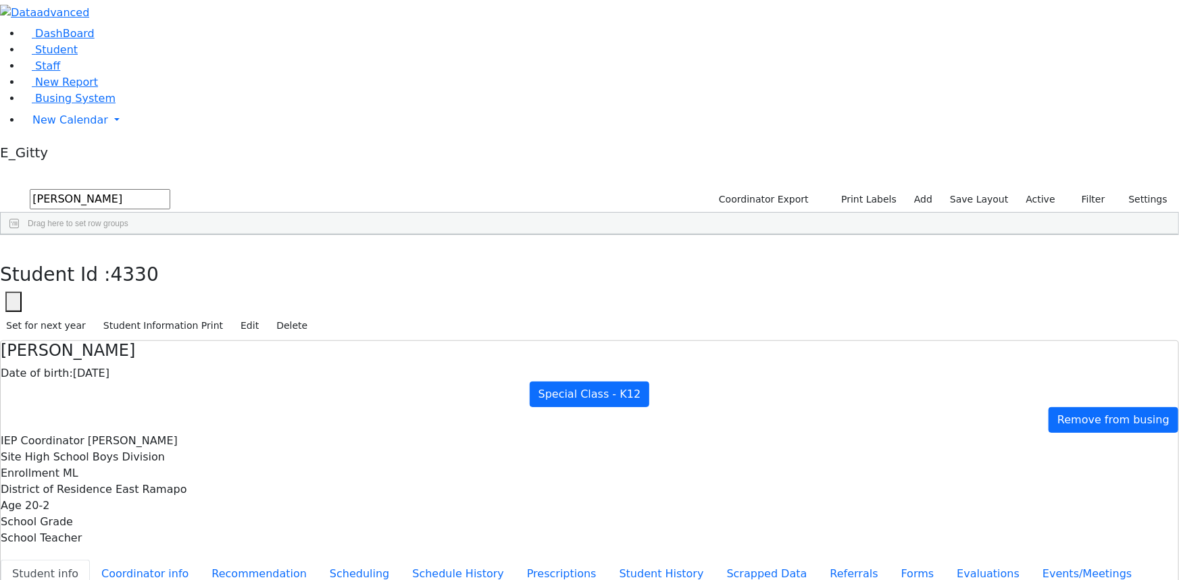
scroll to position [45, 0]
click at [14, 246] on icon "button" at bounding box center [9, 250] width 7 height 8
click at [130, 134] on link "New Calendar" at bounding box center [600, 120] width 1157 height 27
click at [170, 189] on input "lowy" at bounding box center [100, 199] width 141 height 20
type input "l"
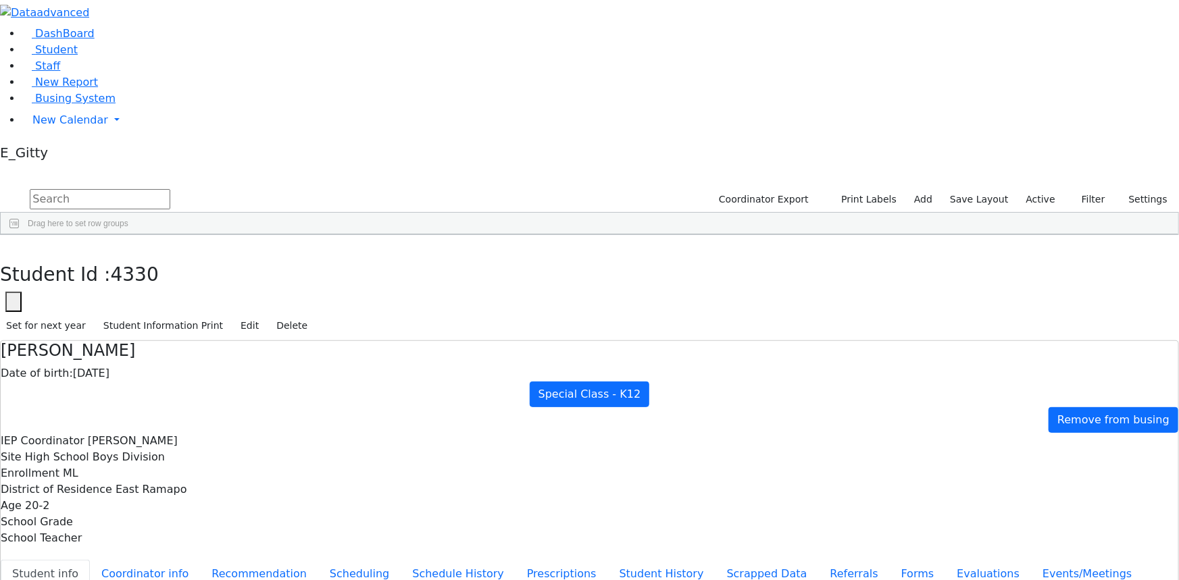
scroll to position [0, 0]
click at [170, 189] on input "text" at bounding box center [100, 199] width 141 height 20
type input "f"
click at [170, 189] on input "text" at bounding box center [100, 199] width 141 height 20
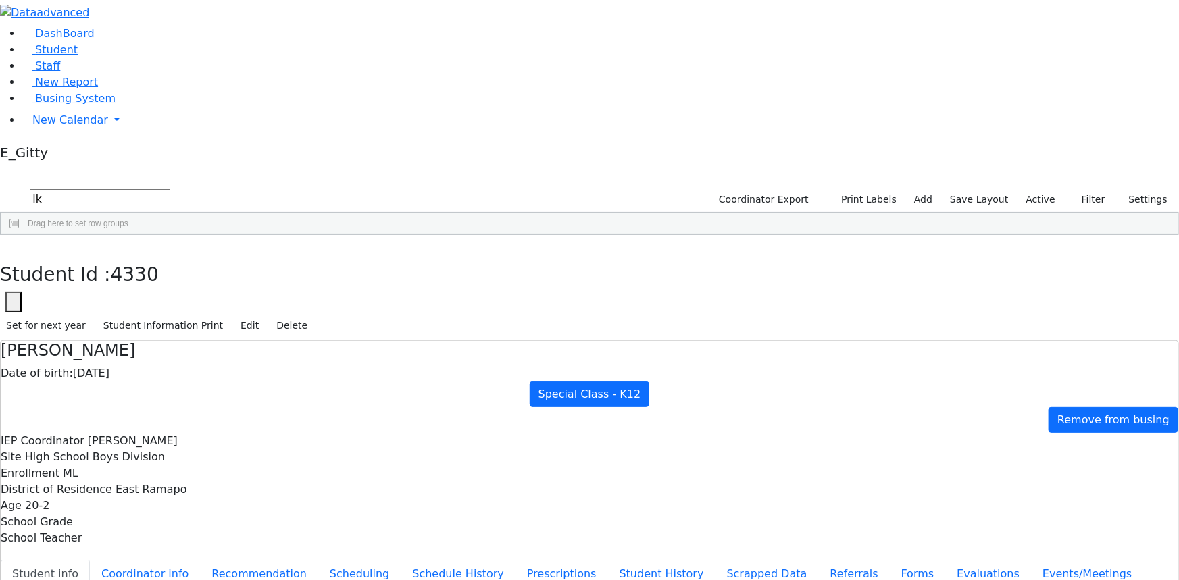
type input "l"
click at [170, 189] on input "text" at bounding box center [100, 199] width 141 height 20
type input "e"
type input "r"
click at [228, 438] on div "Meilech" at bounding box center [189, 447] width 76 height 18
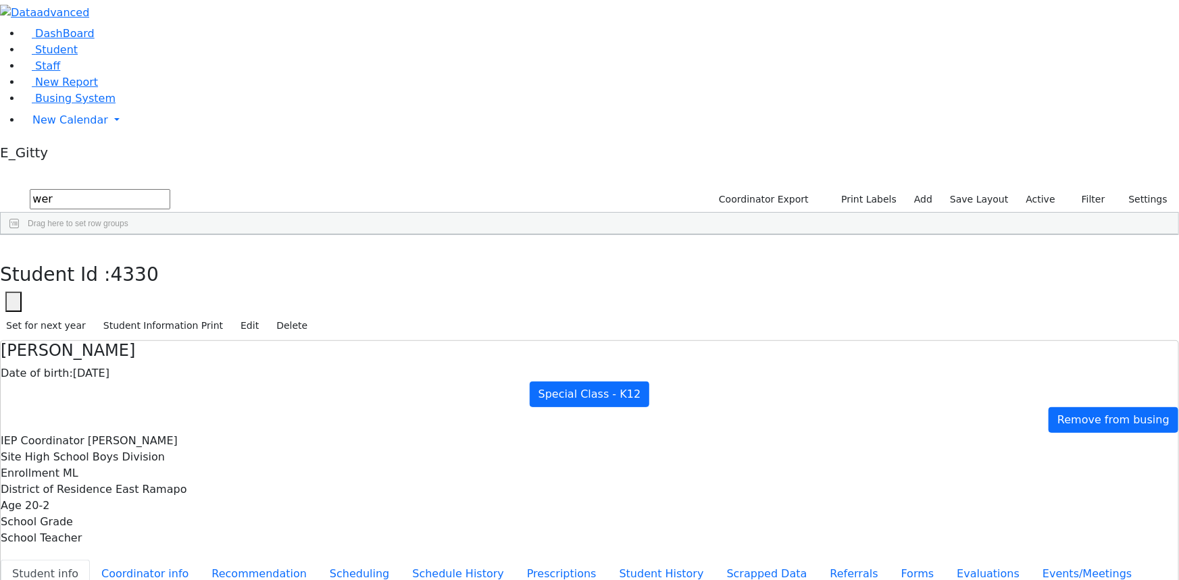
click at [151, 438] on div "Werzberger Freund" at bounding box center [113, 447] width 76 height 18
drag, startPoint x: 1178, startPoint y: 82, endPoint x: 1178, endPoint y: 91, distance: 9.5
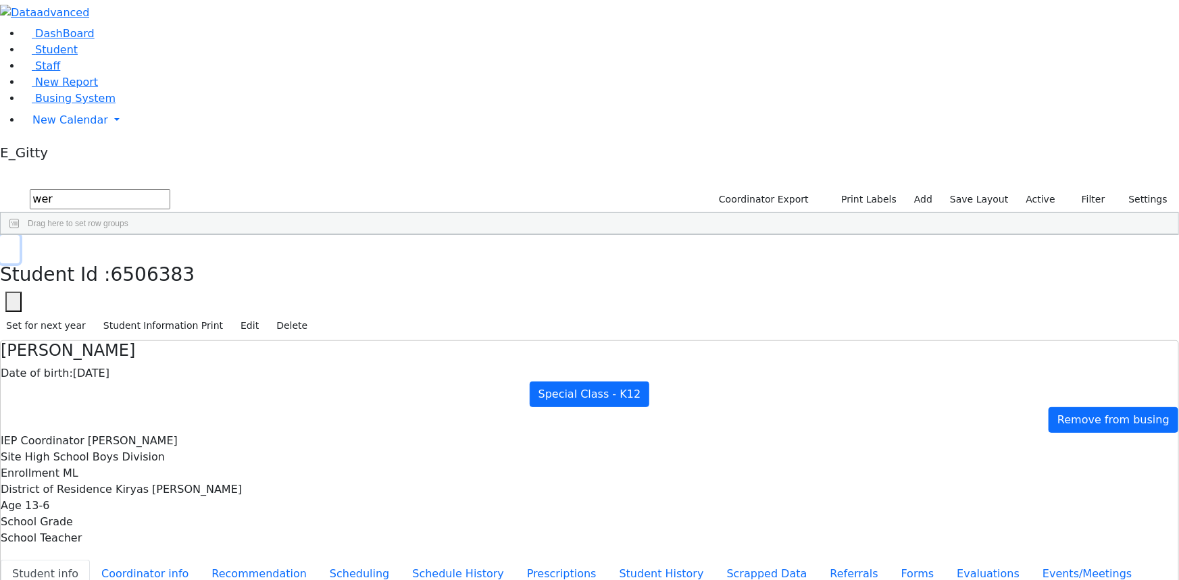
drag, startPoint x: 1178, startPoint y: 91, endPoint x: 242, endPoint y: 21, distance: 939.0
click at [20, 235] on button "button" at bounding box center [10, 249] width 20 height 28
drag, startPoint x: 257, startPoint y: 59, endPoint x: 243, endPoint y: 55, distance: 15.0
click at [170, 189] on input "wer" at bounding box center [100, 199] width 141 height 20
type input "w"
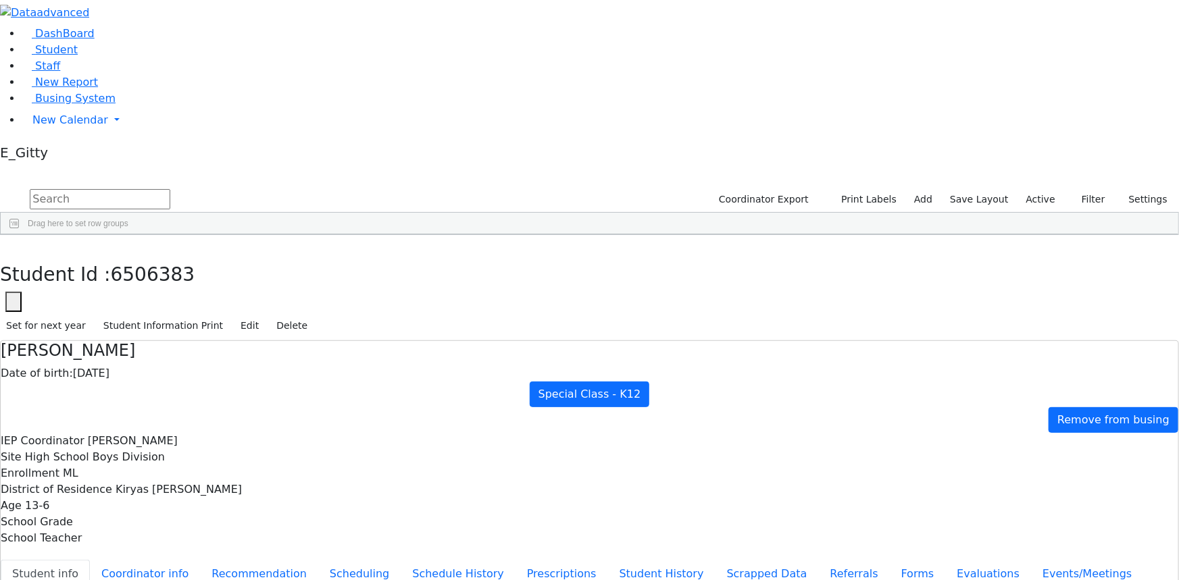
scroll to position [0, 0]
click at [151, 438] on div "[DEMOGRAPHIC_DATA]" at bounding box center [113, 447] width 76 height 18
click at [228, 493] on div "[PERSON_NAME]" at bounding box center [189, 502] width 76 height 18
click at [151, 451] on div "Bando" at bounding box center [113, 460] width 76 height 18
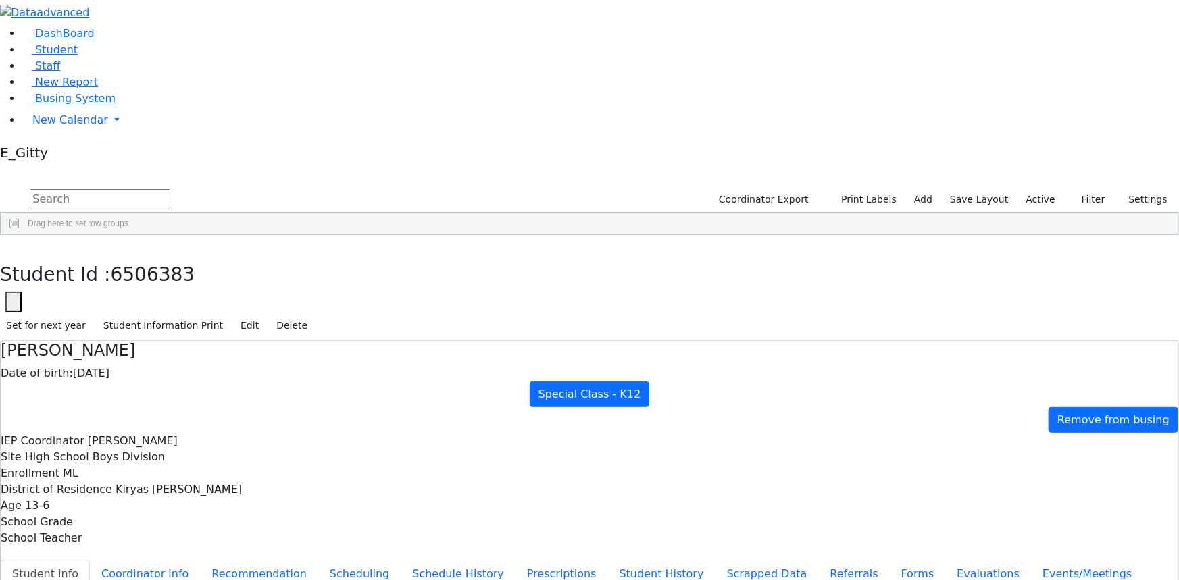
scroll to position [2087, 0]
click at [57, 72] on link "Staff" at bounding box center [41, 65] width 39 height 13
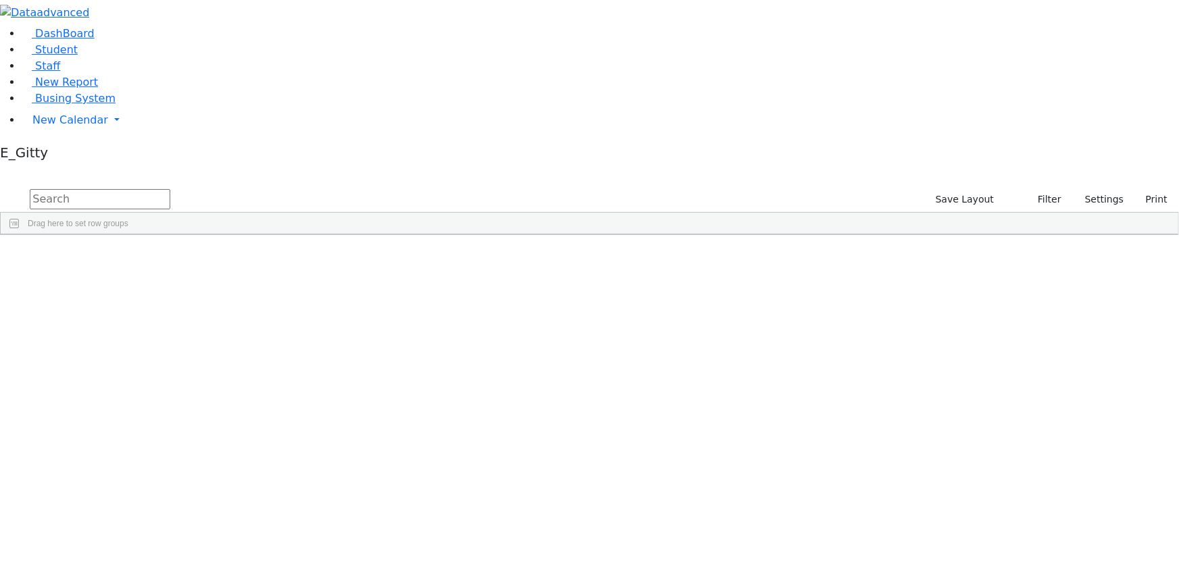
scroll to position [184, 0]
click at [357, 328] on div "[DEMOGRAPHIC_DATA] Paraprofessional" at bounding box center [321, 337] width 71 height 18
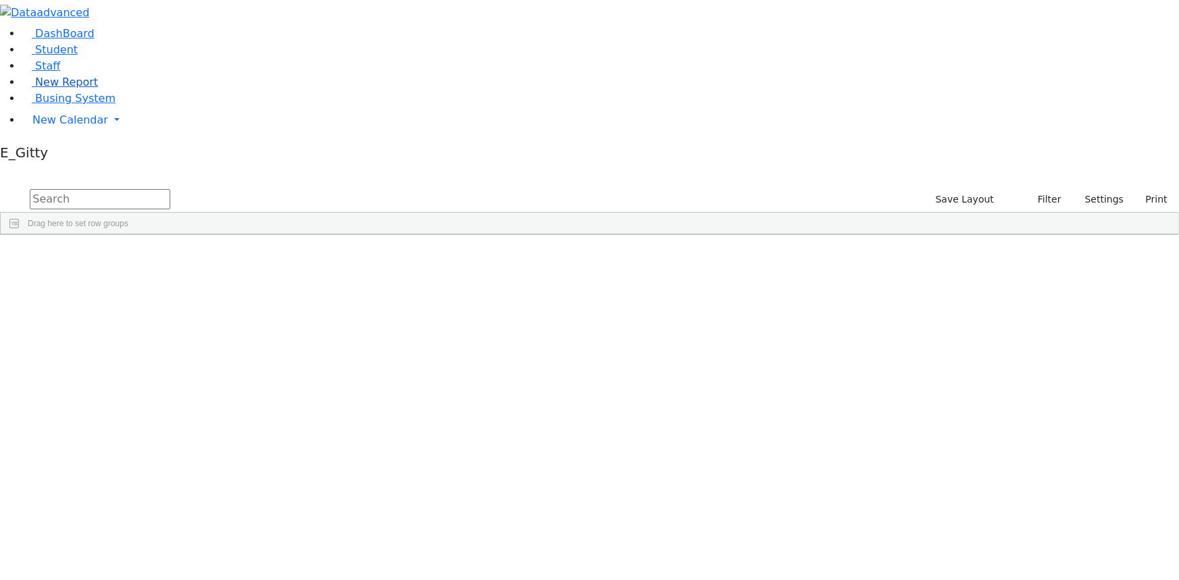
click at [54, 88] on span "New Report" at bounding box center [66, 82] width 63 height 13
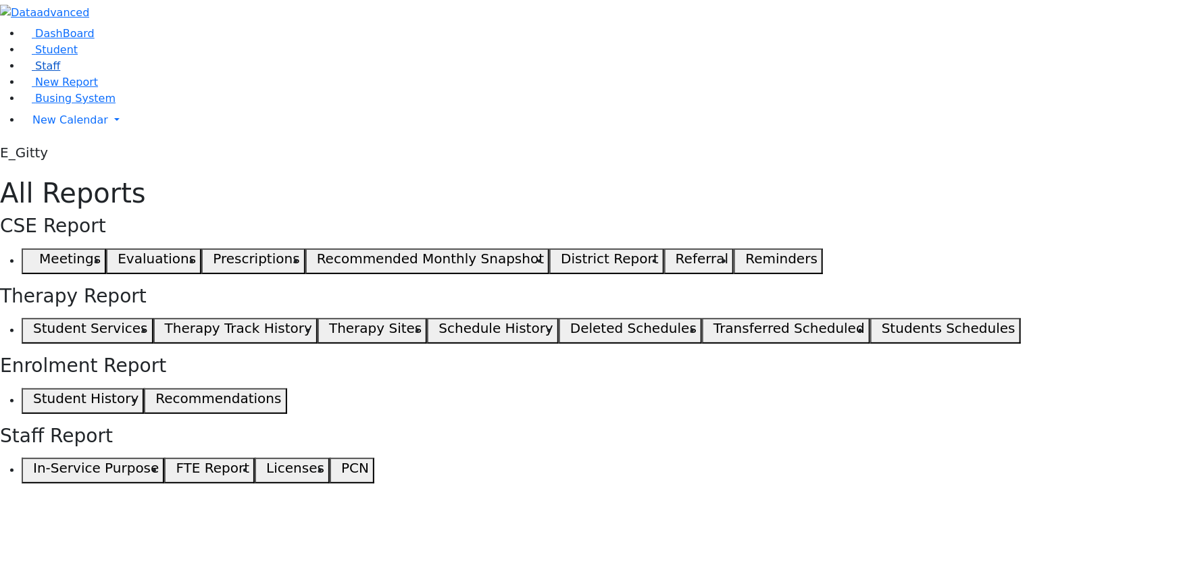
click at [59, 72] on link "Staff" at bounding box center [41, 65] width 39 height 13
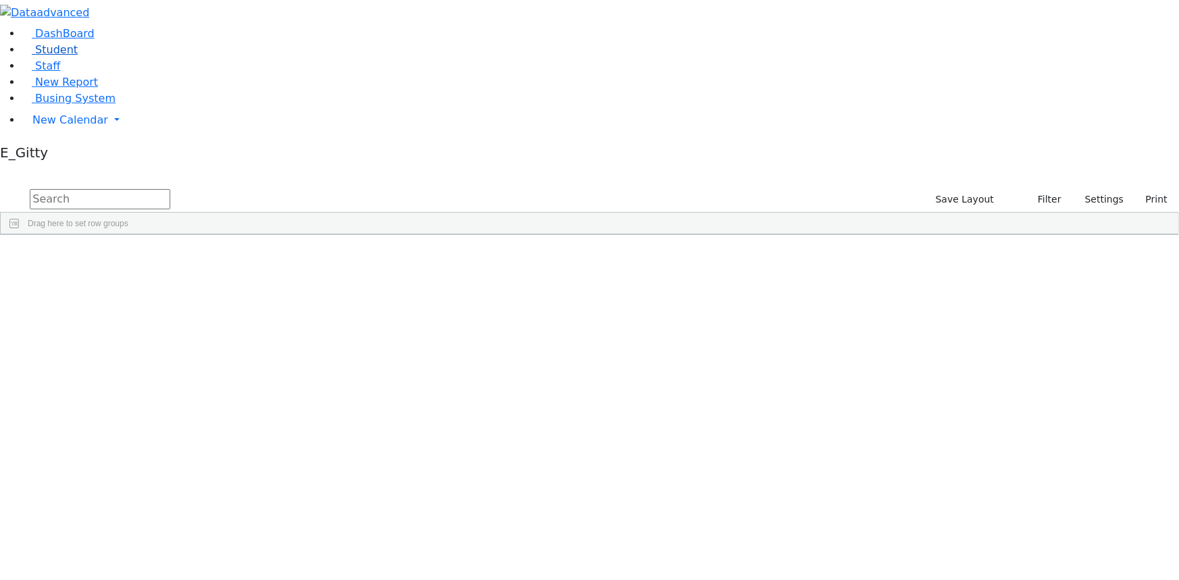
click at [51, 56] on link "Student" at bounding box center [50, 49] width 56 height 13
click at [60, 72] on link "Staff" at bounding box center [41, 65] width 39 height 13
click at [89, 88] on link "New Report" at bounding box center [60, 82] width 76 height 13
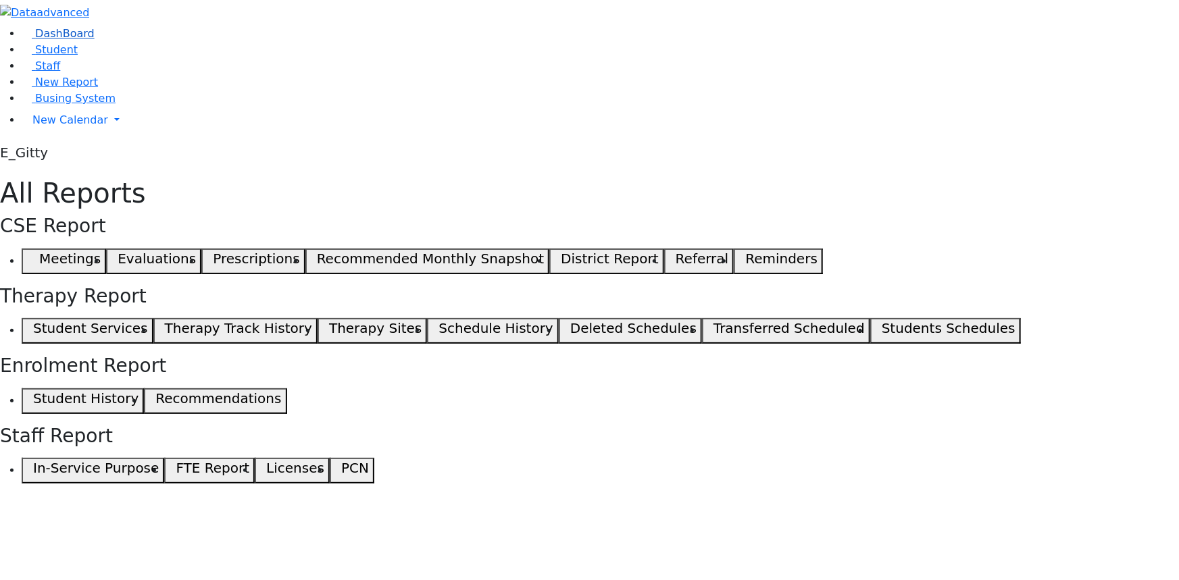
click at [95, 40] on link "DashBoard" at bounding box center [58, 33] width 73 height 13
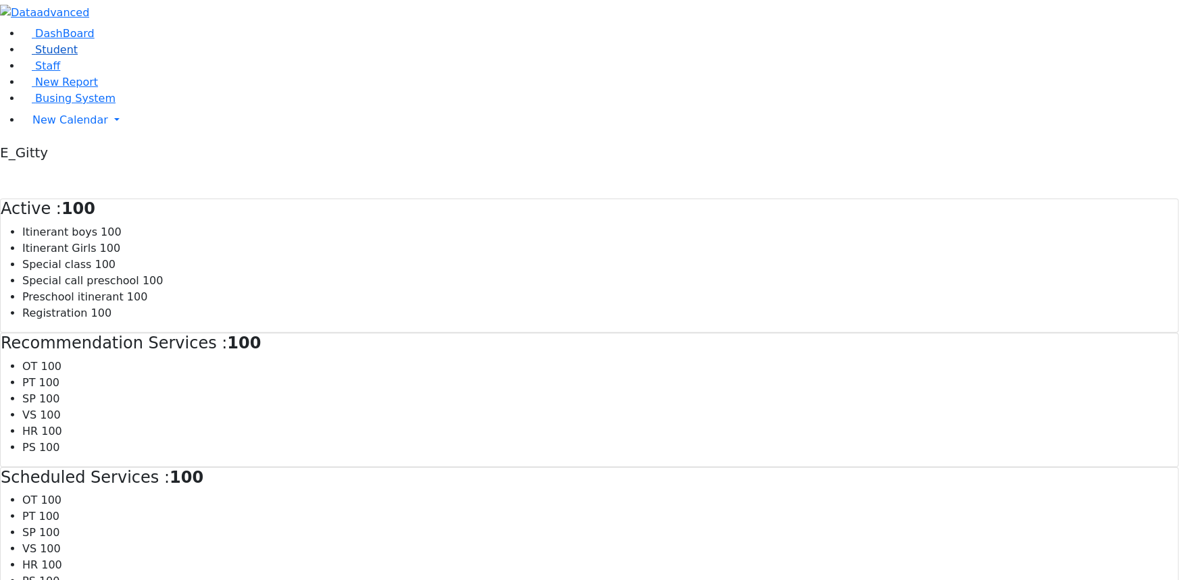
click at [78, 56] on link "Student" at bounding box center [50, 49] width 56 height 13
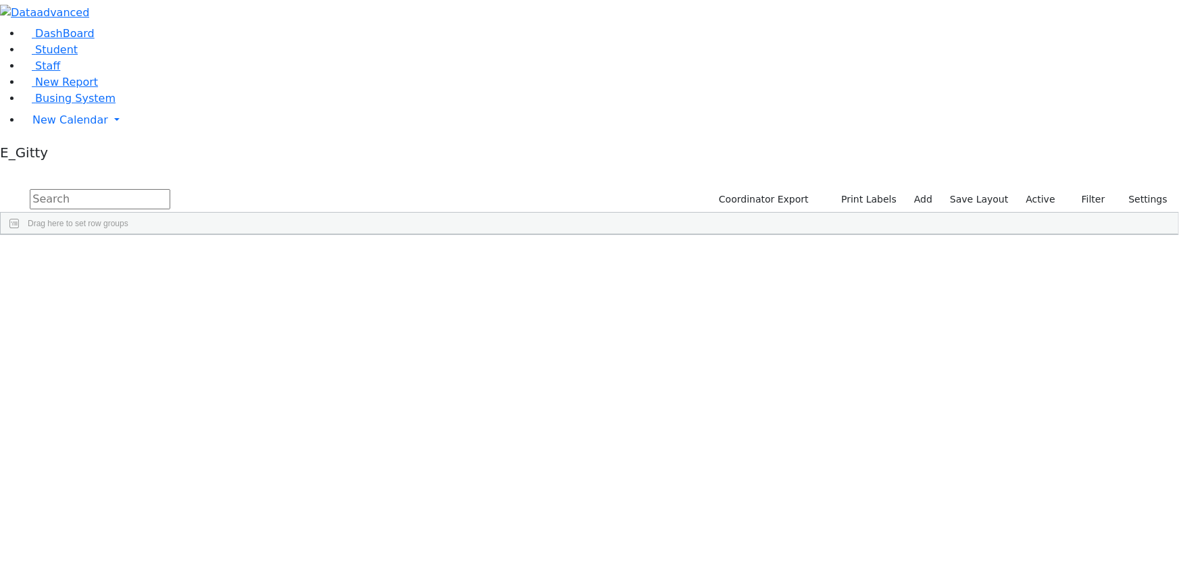
scroll to position [245, 0]
click at [78, 56] on link "Student" at bounding box center [50, 49] width 56 height 13
click at [60, 72] on link "Staff" at bounding box center [41, 65] width 39 height 13
